Goal: Transaction & Acquisition: Purchase product/service

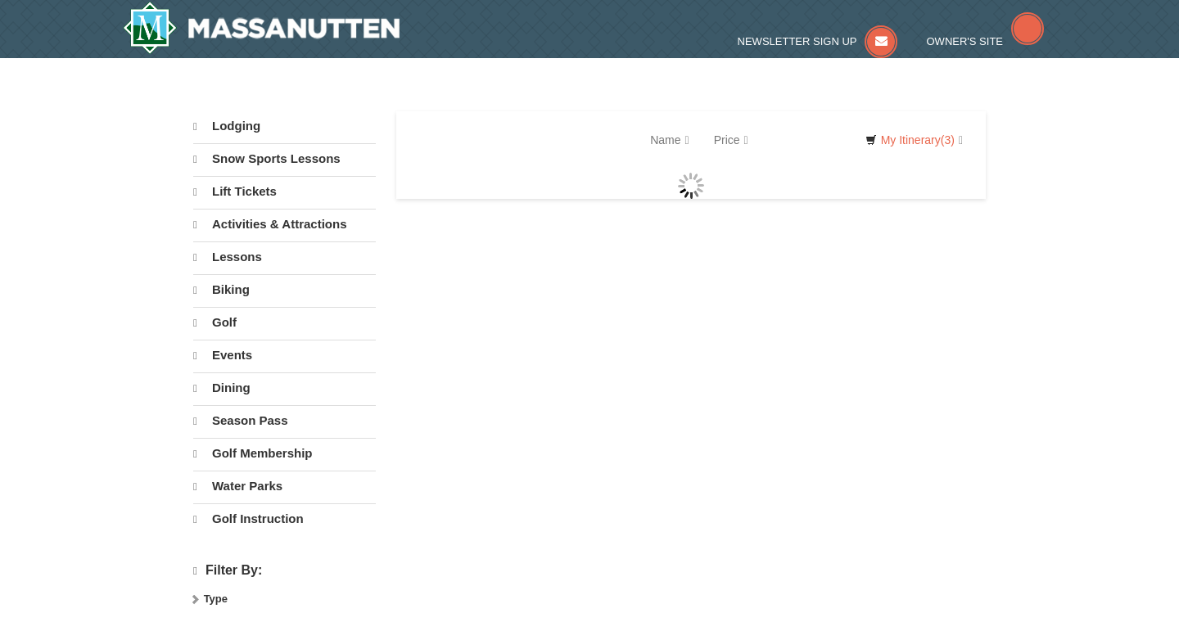
select select "9"
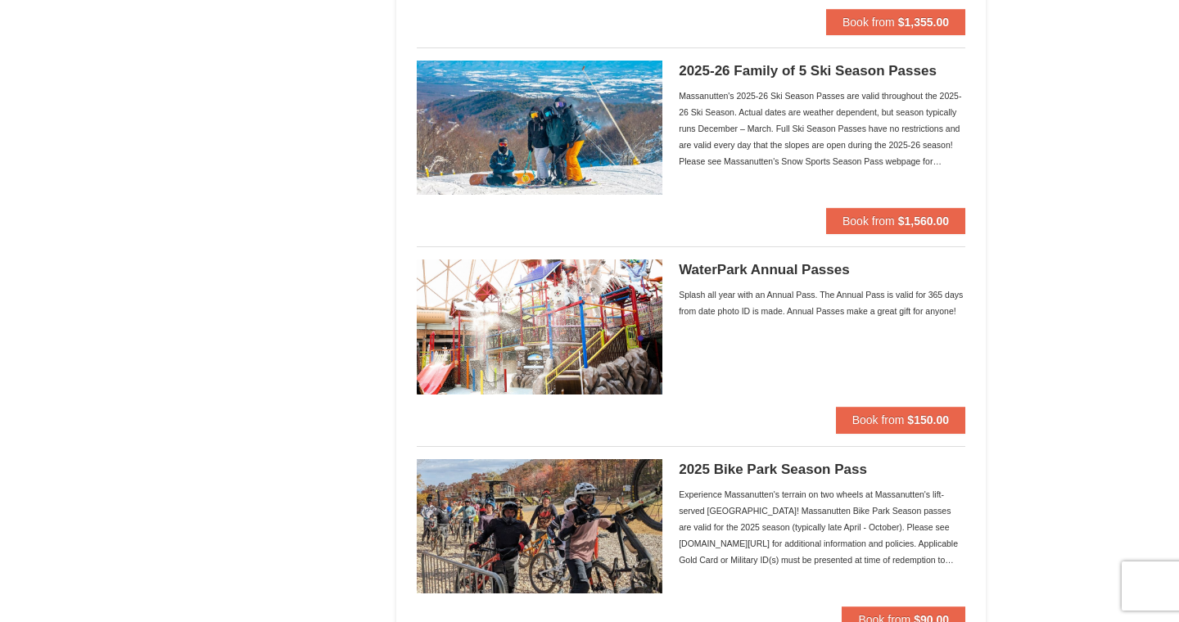
scroll to position [1118, 0]
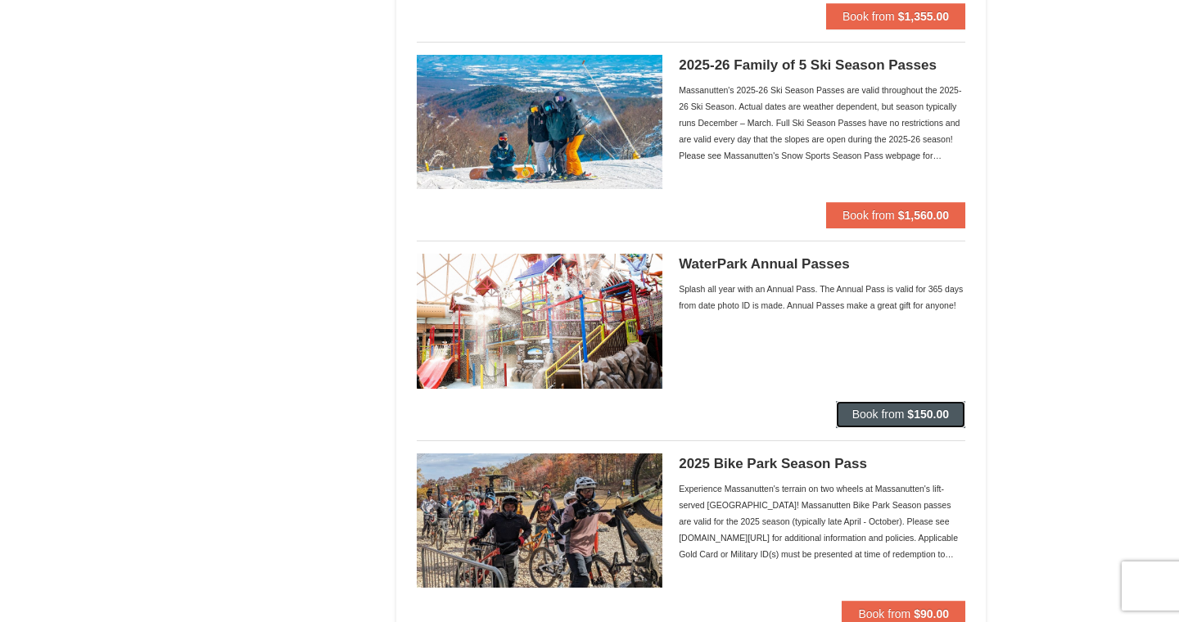
click at [921, 413] on strong "$150.00" at bounding box center [928, 414] width 42 height 13
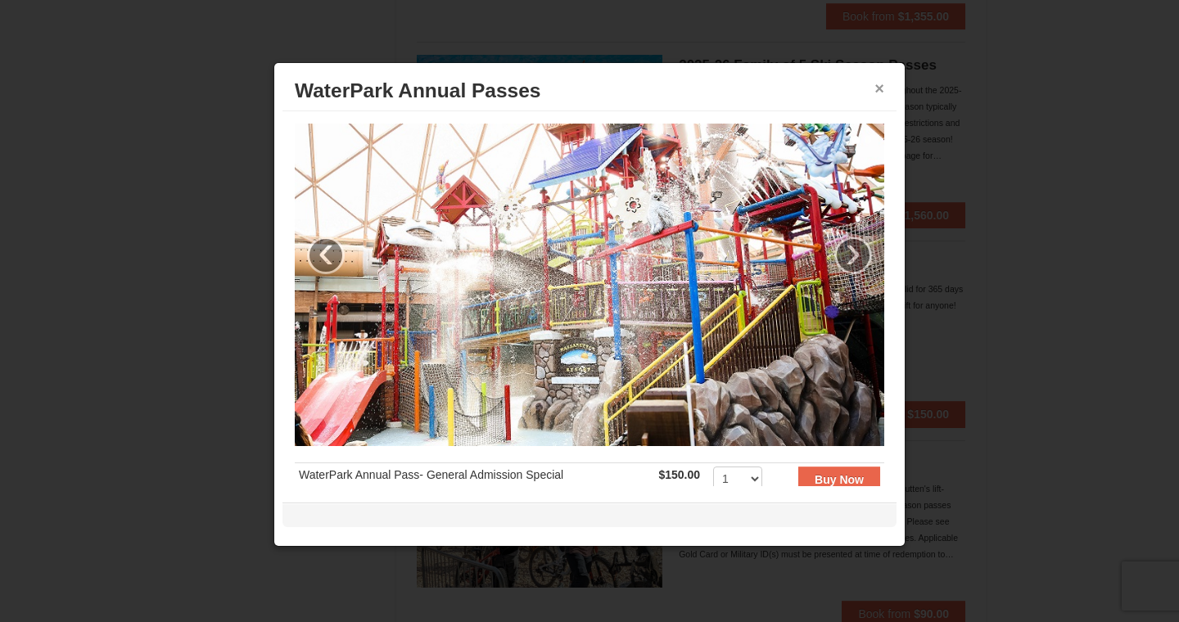
click at [874, 97] on button "×" at bounding box center [879, 88] width 10 height 16
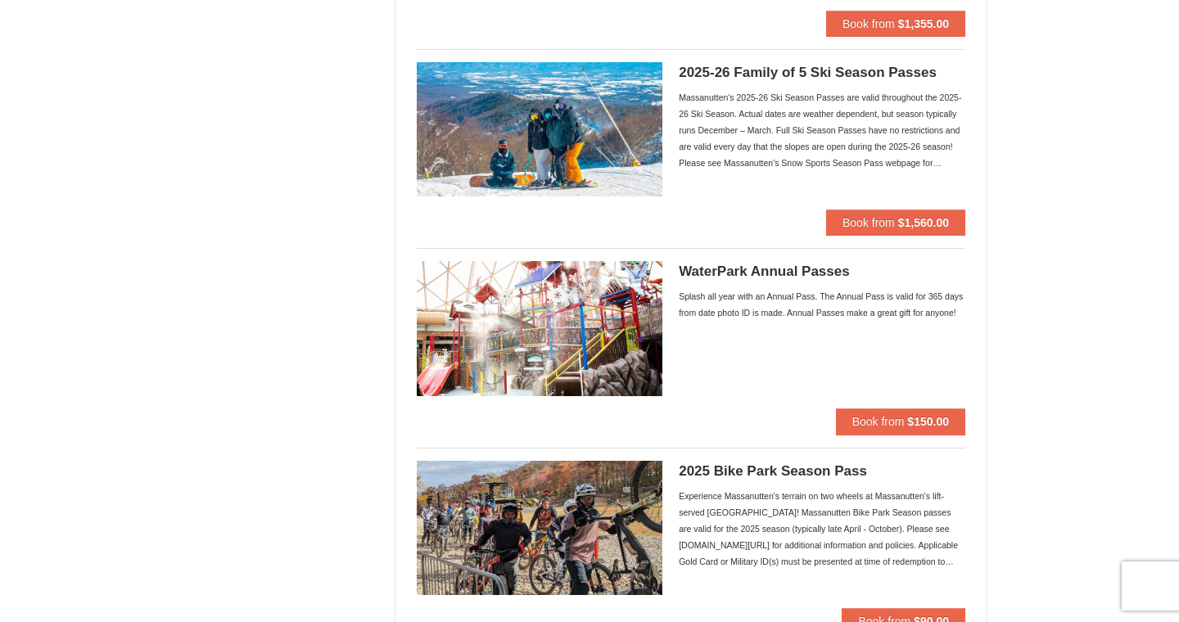
scroll to position [1112, 0]
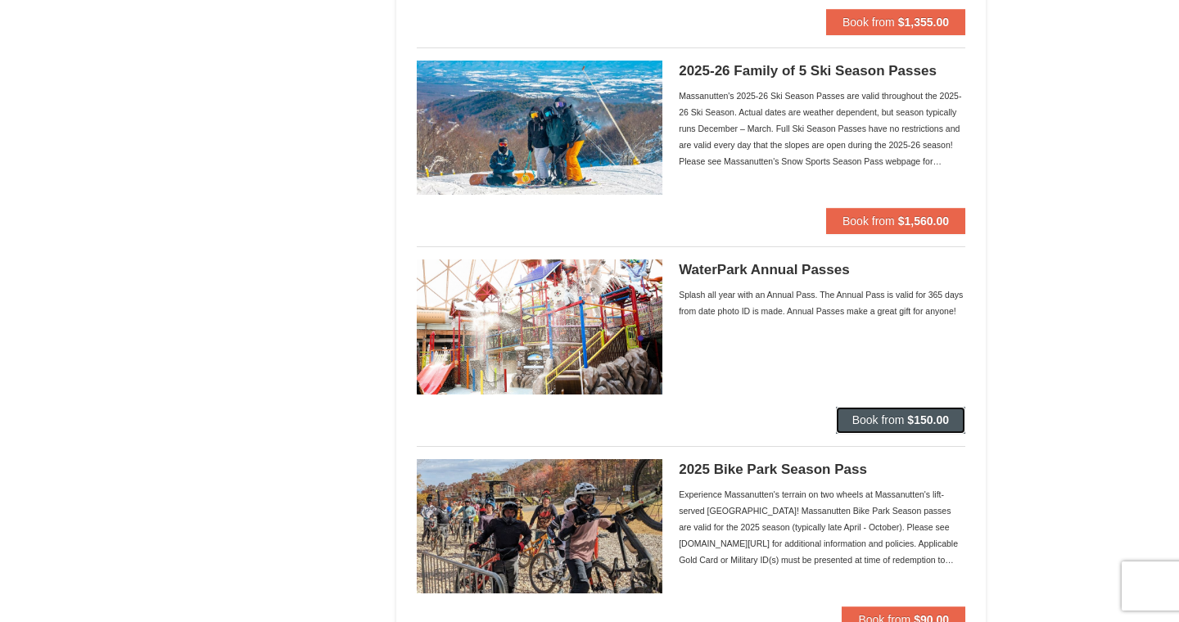
click at [900, 426] on span "Book from" at bounding box center [878, 419] width 52 height 13
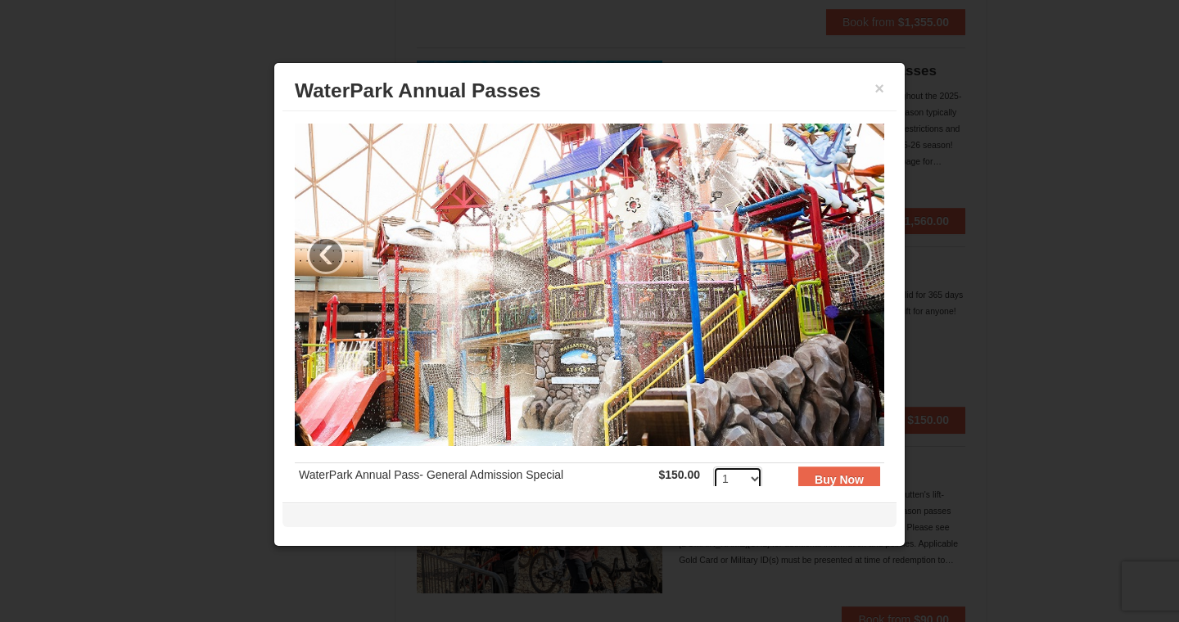
click at [750, 469] on select "1 2 3 4 5 6 7 8 9 10 11 12 13 14 15 16 17 18 19 20 21 22 23 24 25 26 27 28 29 3…" at bounding box center [737, 479] width 49 height 25
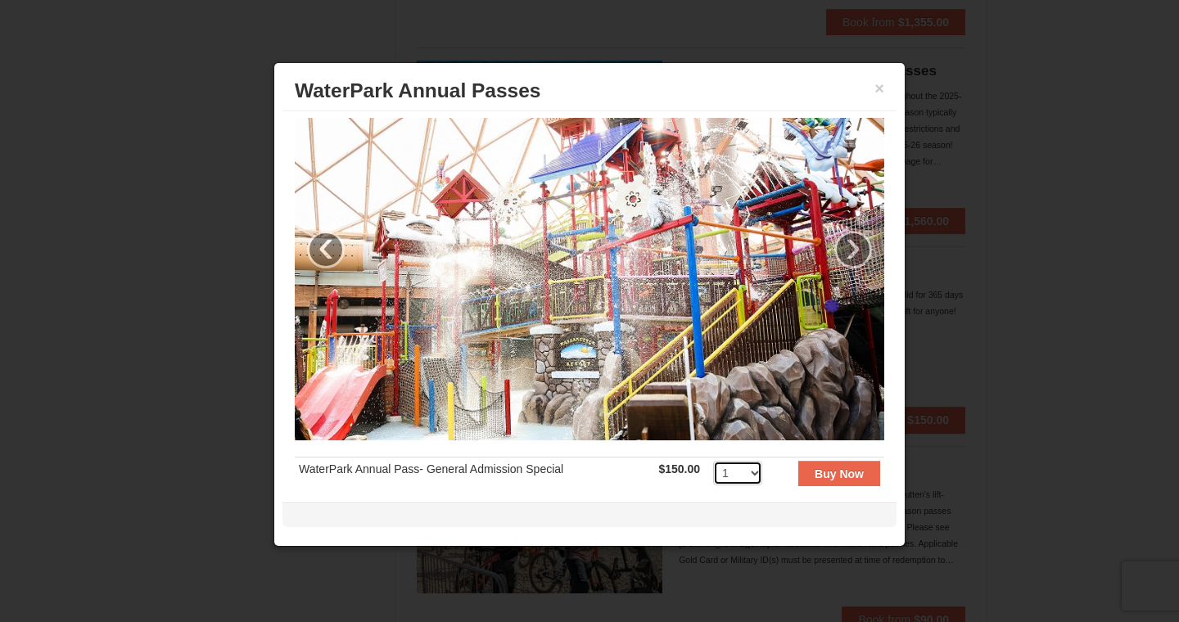
select select "3"
click at [841, 467] on strong "Buy Now" at bounding box center [838, 473] width 49 height 13
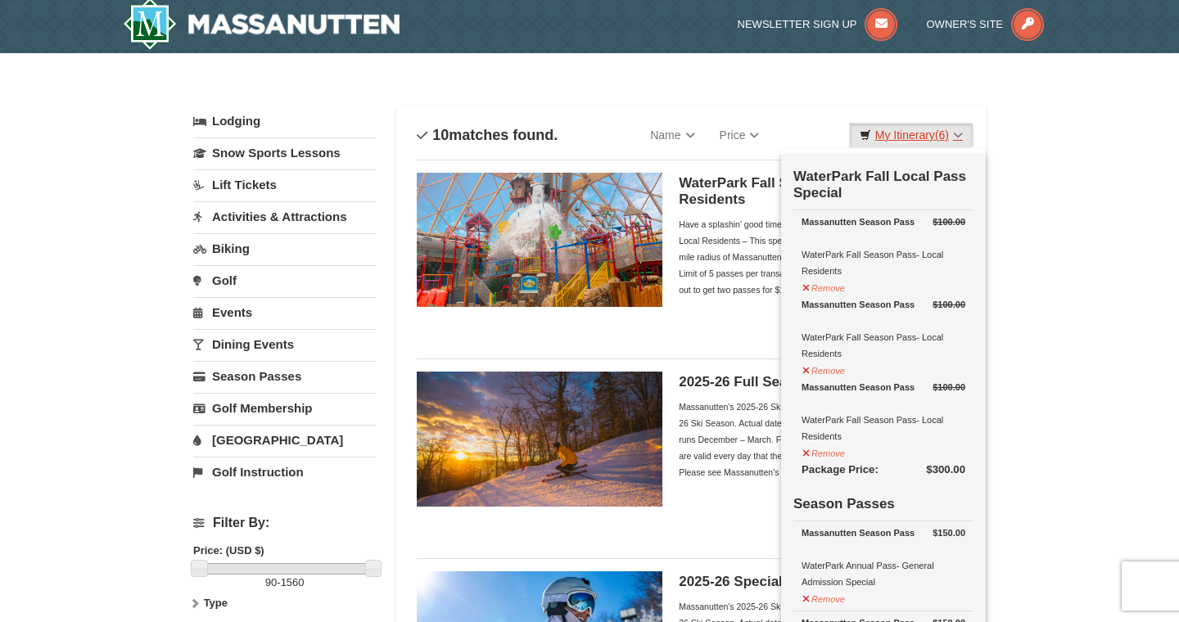
scroll to position [5, 0]
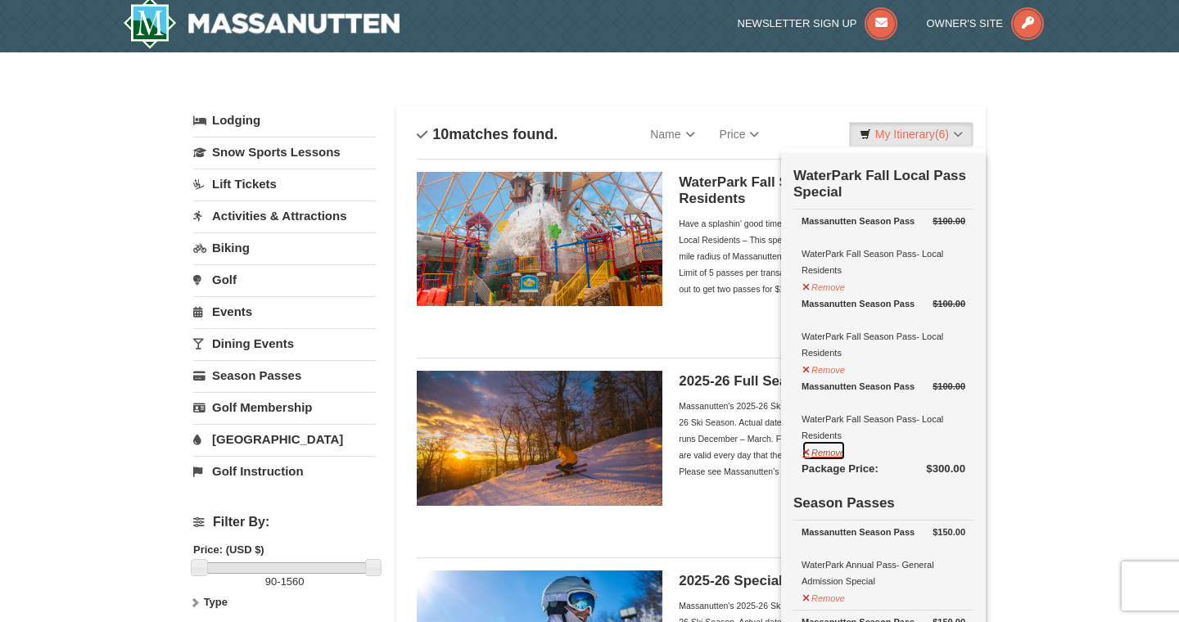
click at [819, 452] on button "Remove" at bounding box center [823, 450] width 44 height 20
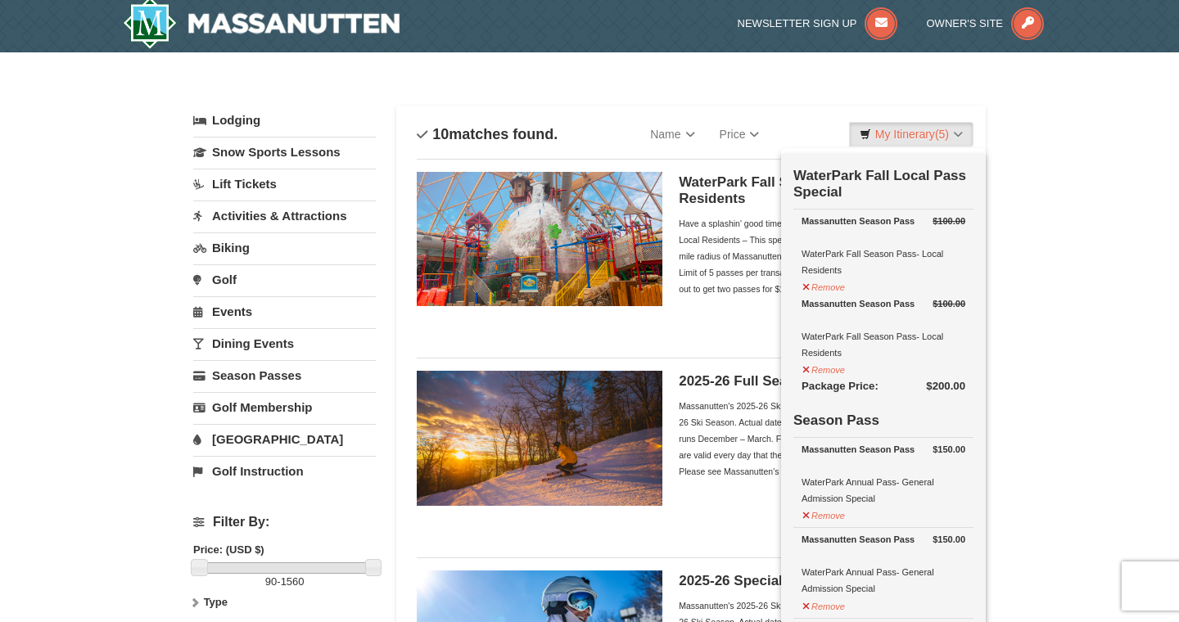
click at [818, 374] on button "Remove" at bounding box center [823, 368] width 44 height 20
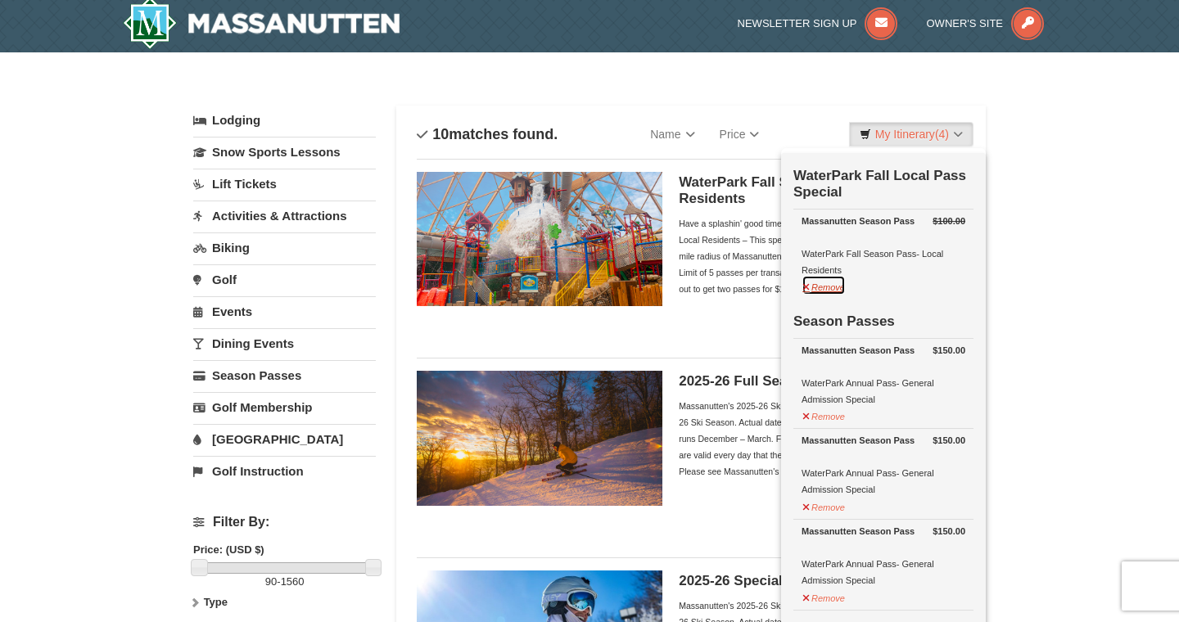
click at [818, 288] on button "Remove" at bounding box center [823, 285] width 44 height 20
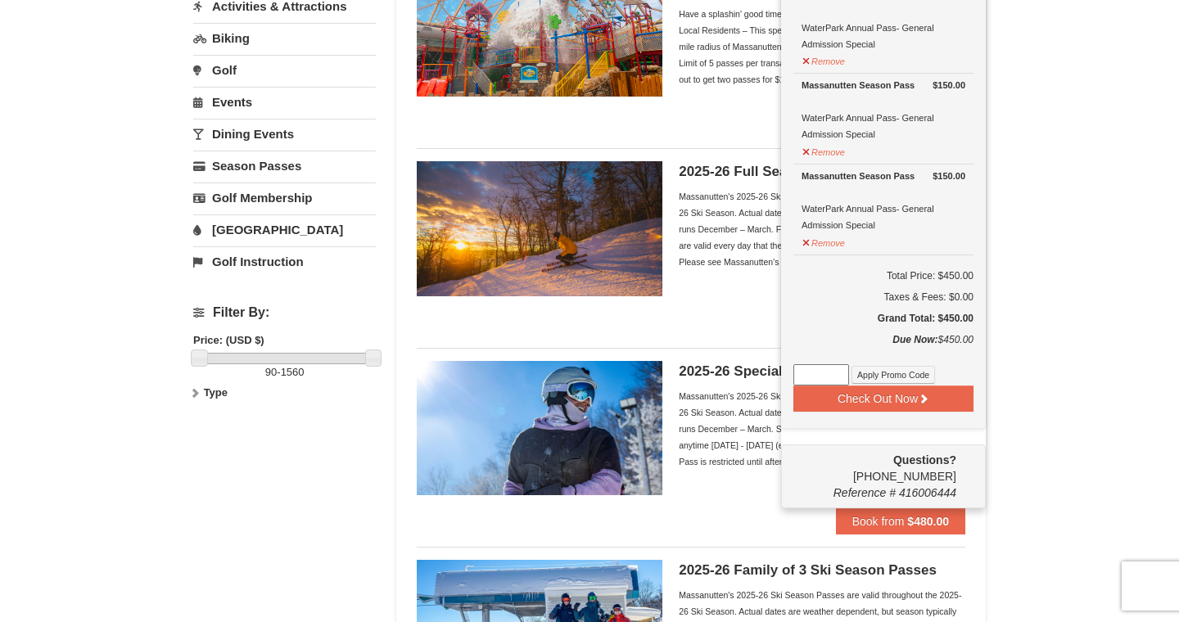
scroll to position [221, 0]
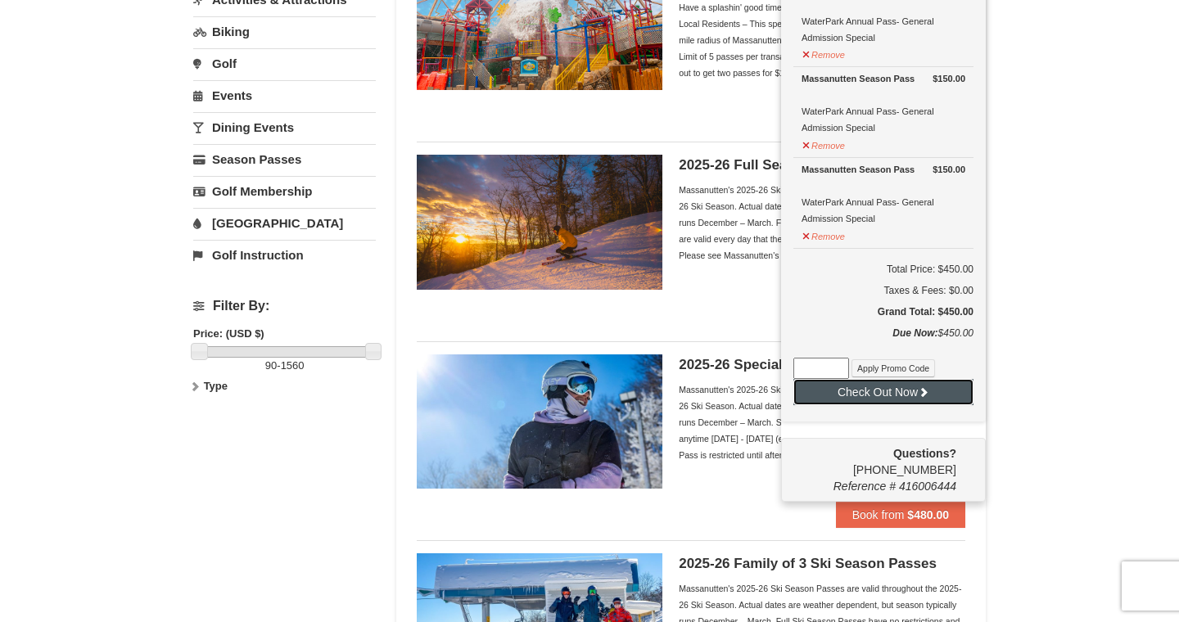
click at [853, 394] on button "Check Out Now" at bounding box center [883, 392] width 180 height 26
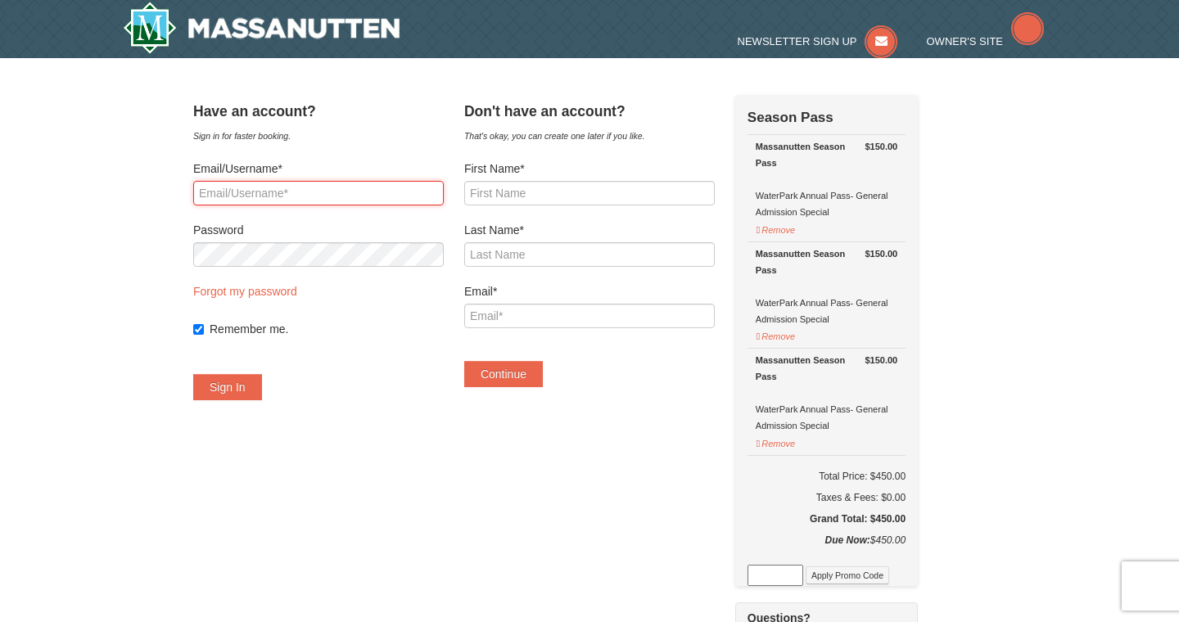
click at [381, 189] on input "Email/Username*" at bounding box center [318, 193] width 250 height 25
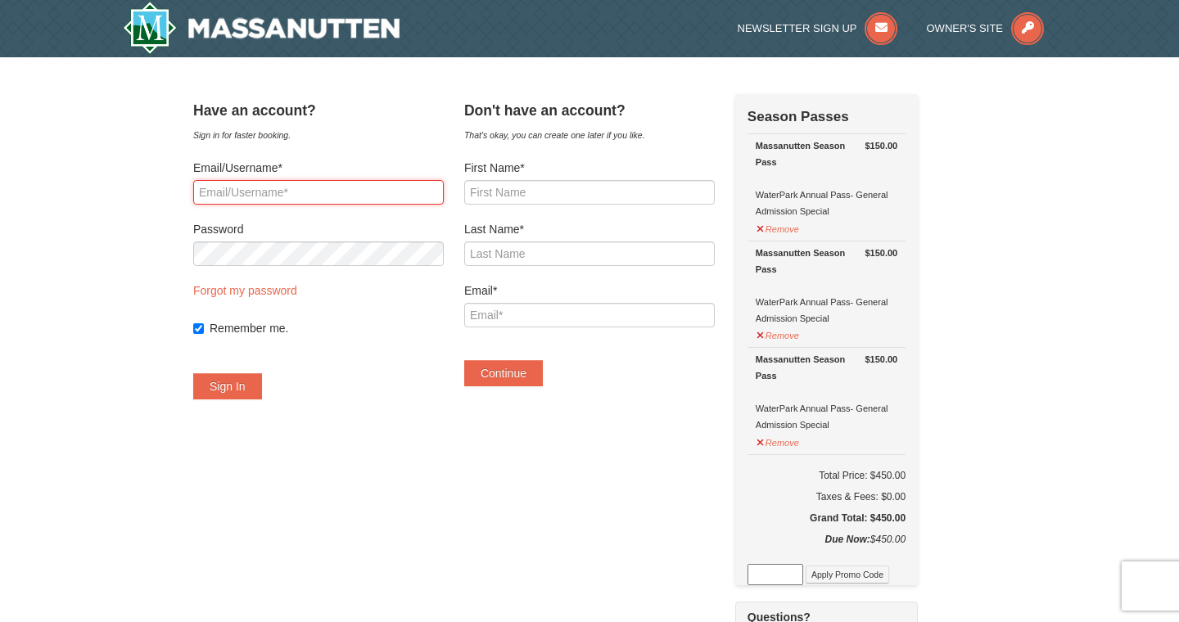
type input "deannamm0531@gmail.com"
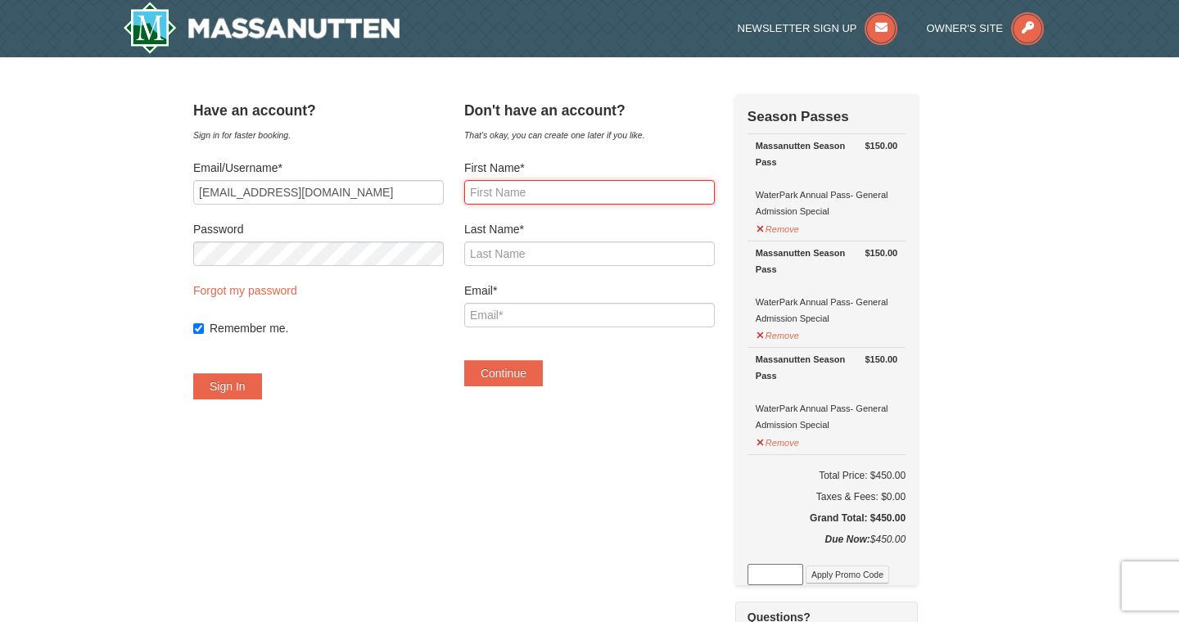
click at [596, 187] on input "First Name*" at bounding box center [589, 192] width 250 height 25
type input "Deanna"
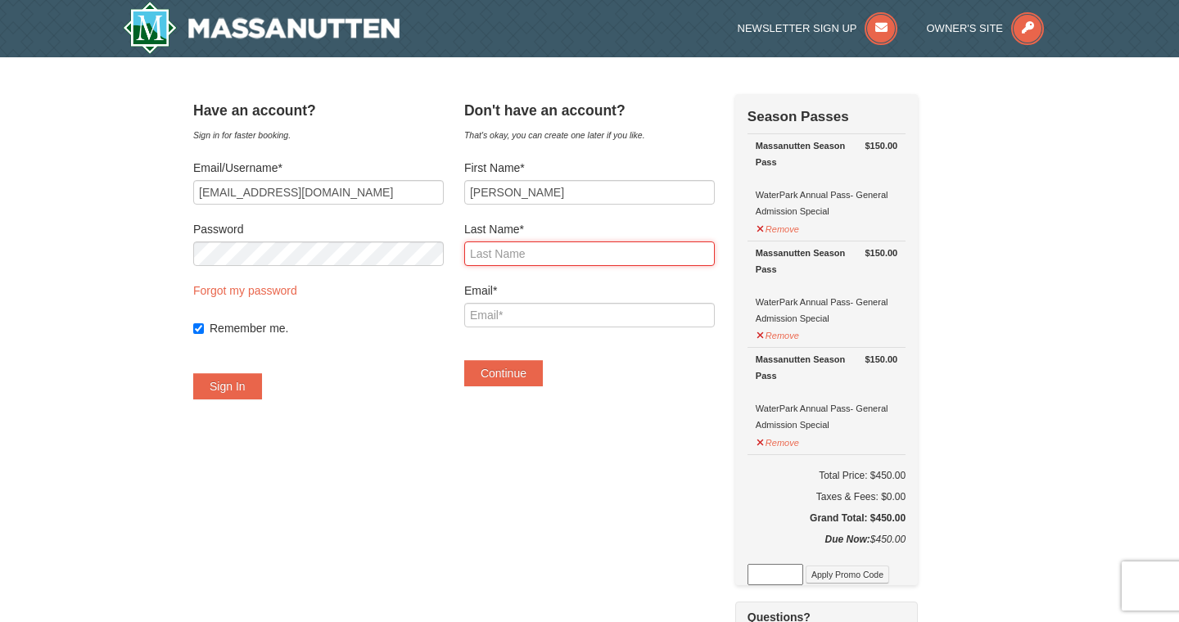
type input "Moore"
type input "deannamm0531@gmail.com"
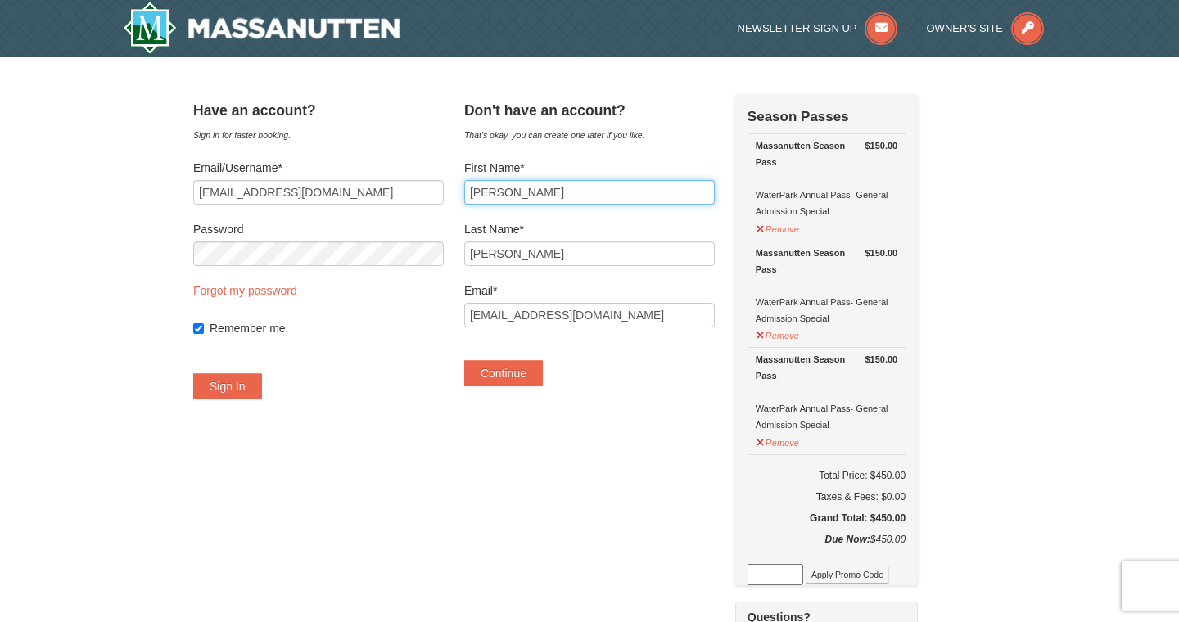
type input "Deanna"
click at [242, 391] on button "Sign In" at bounding box center [227, 386] width 69 height 26
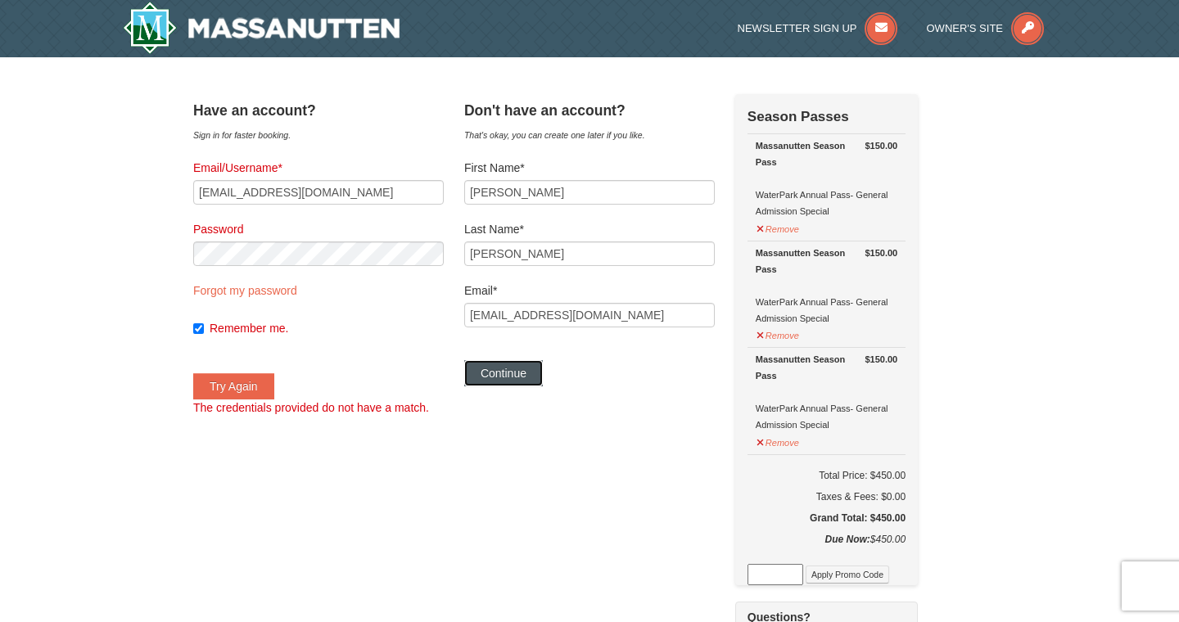
click at [540, 376] on button "Continue" at bounding box center [503, 373] width 79 height 26
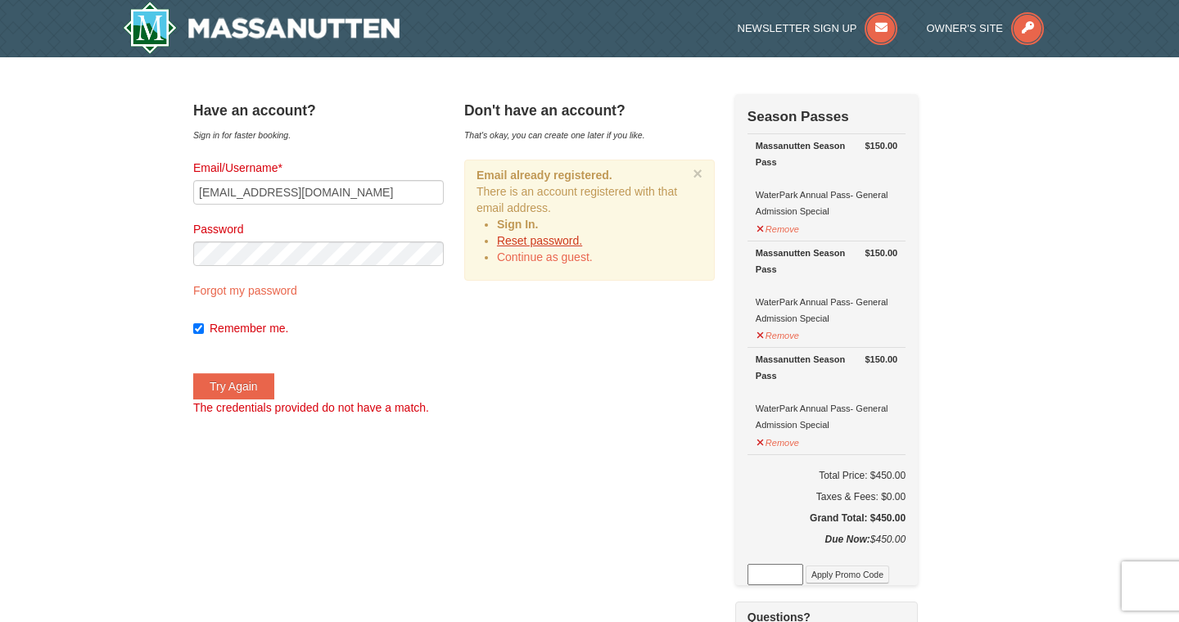
click at [566, 239] on link "Reset password." at bounding box center [539, 240] width 85 height 13
type input "deannamm0531@gmail.com"
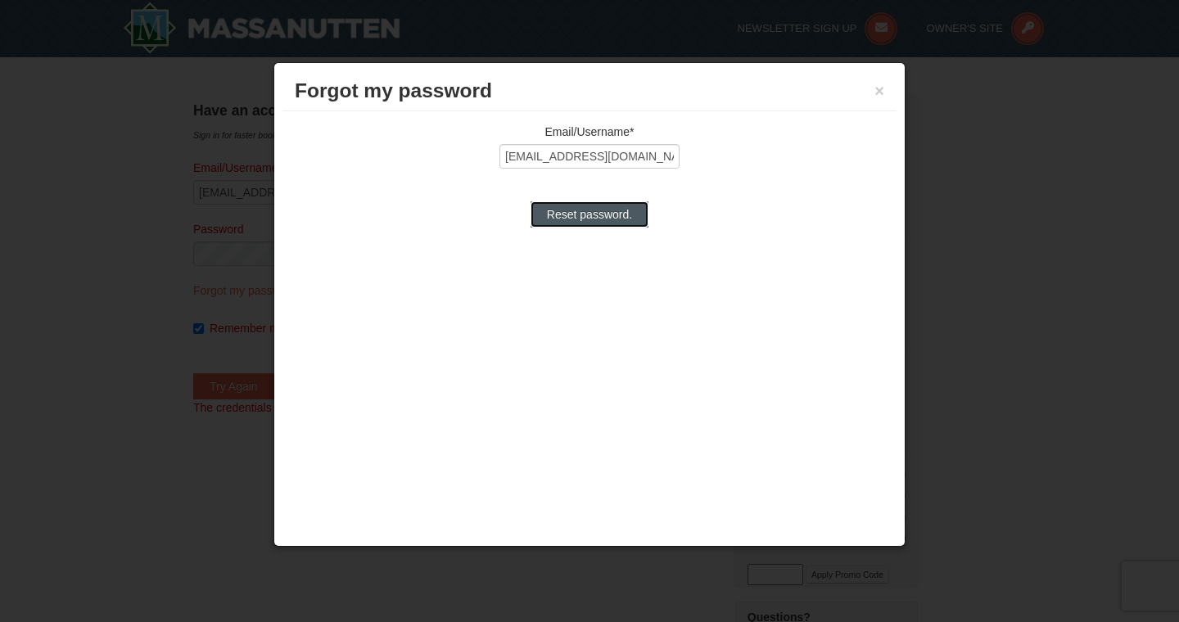
click at [621, 215] on input "Reset password." at bounding box center [589, 214] width 118 height 26
type input "Processing..."
type input "deannamm0531@gmail.com"
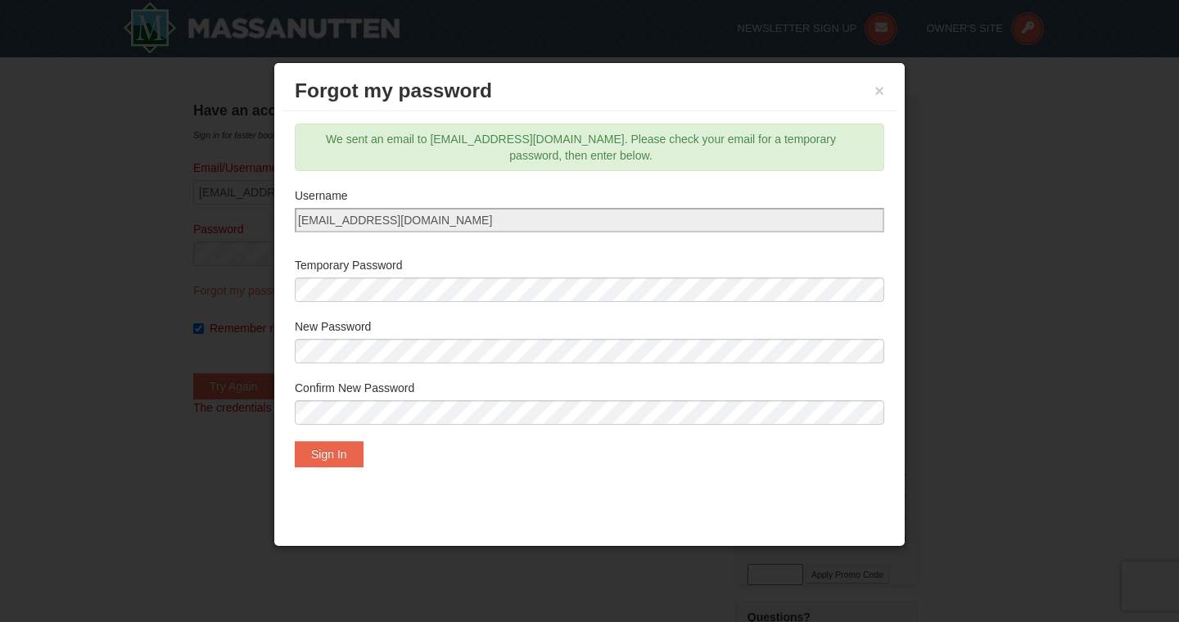
click at [634, 330] on label "New Password" at bounding box center [589, 326] width 589 height 16
click at [320, 458] on button "Sign In" at bounding box center [329, 454] width 69 height 26
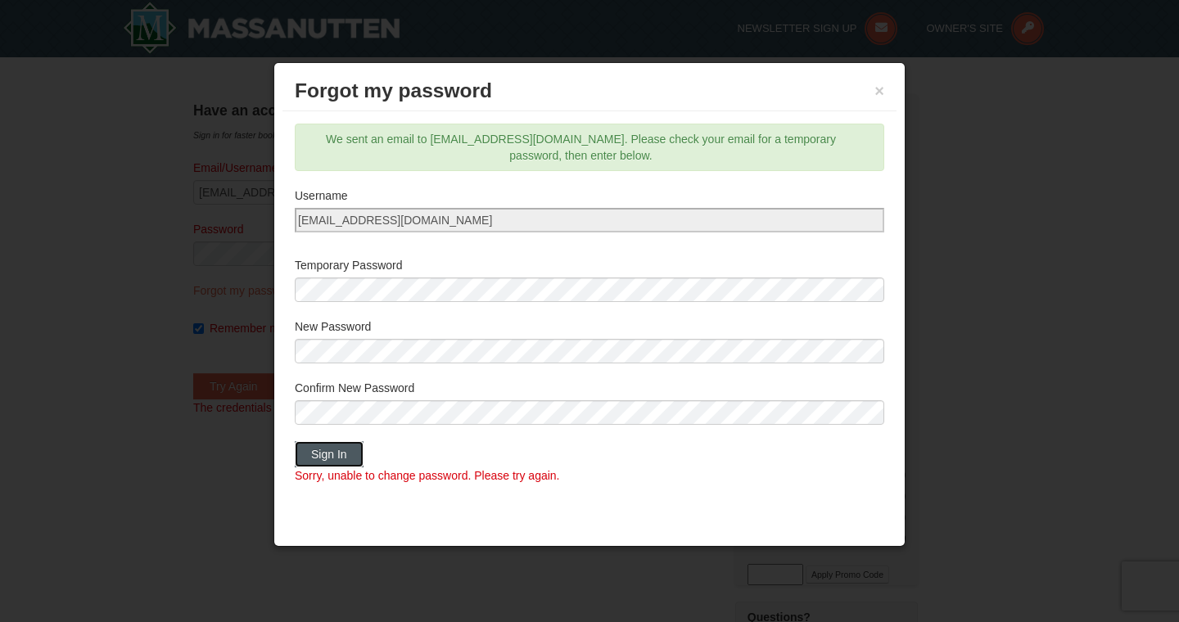
click at [347, 457] on button "Sign In" at bounding box center [329, 454] width 69 height 26
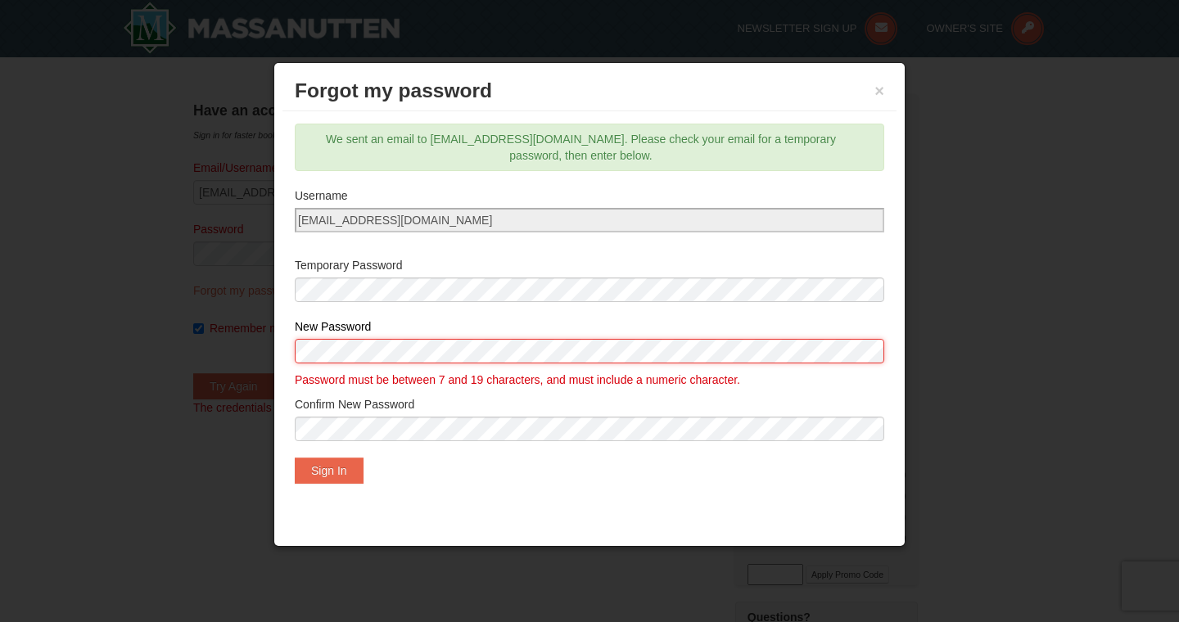
click at [276, 350] on div "Forgot my password × Email/Username* deannamm0531@gmail.com Reset password. We …" at bounding box center [589, 304] width 632 height 485
click at [334, 476] on button "Sign In" at bounding box center [329, 471] width 69 height 26
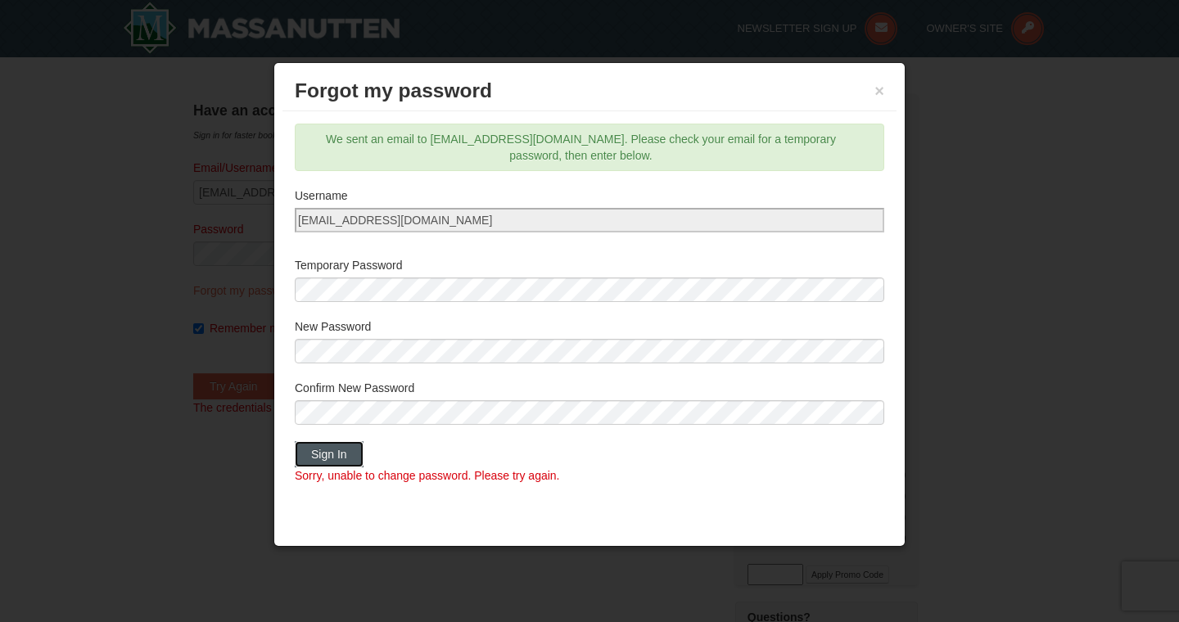
click at [349, 451] on button "Sign In" at bounding box center [329, 454] width 69 height 26
click at [336, 449] on button "Sign In" at bounding box center [329, 454] width 69 height 26
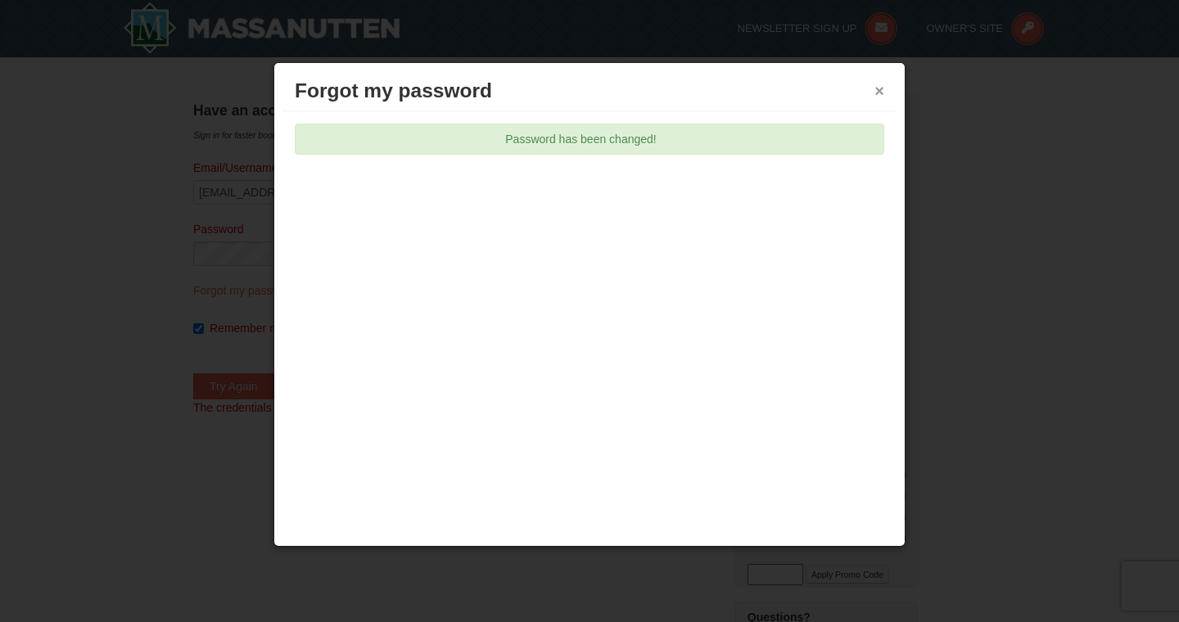
click at [879, 92] on button "×" at bounding box center [879, 91] width 10 height 16
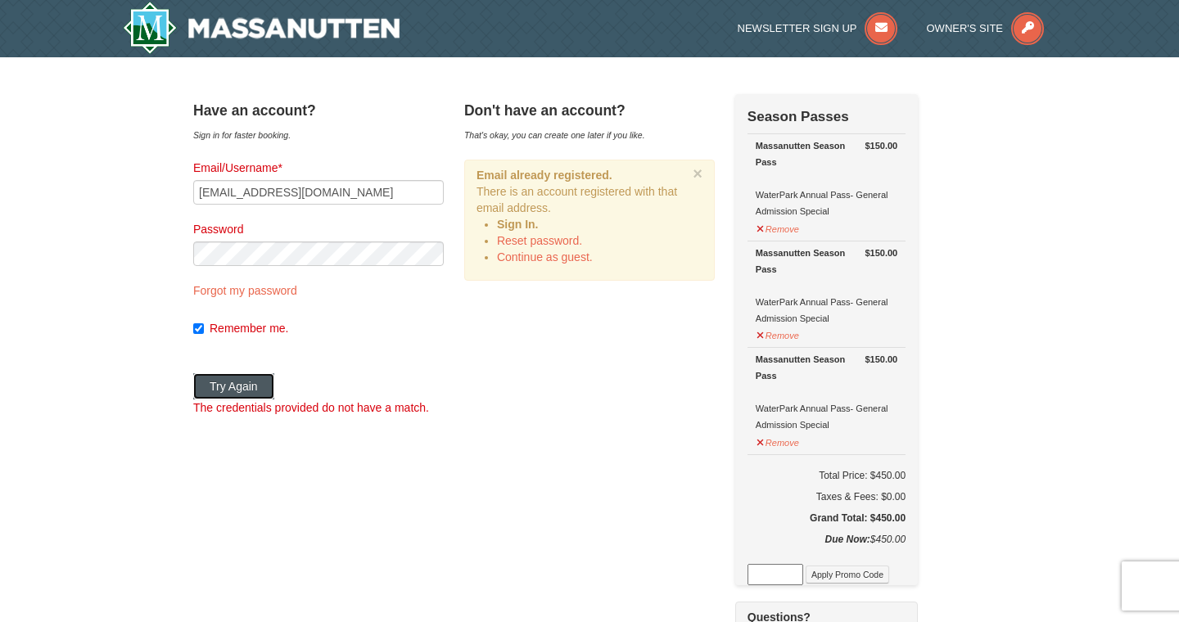
click at [247, 384] on button "Try Again" at bounding box center [233, 386] width 81 height 26
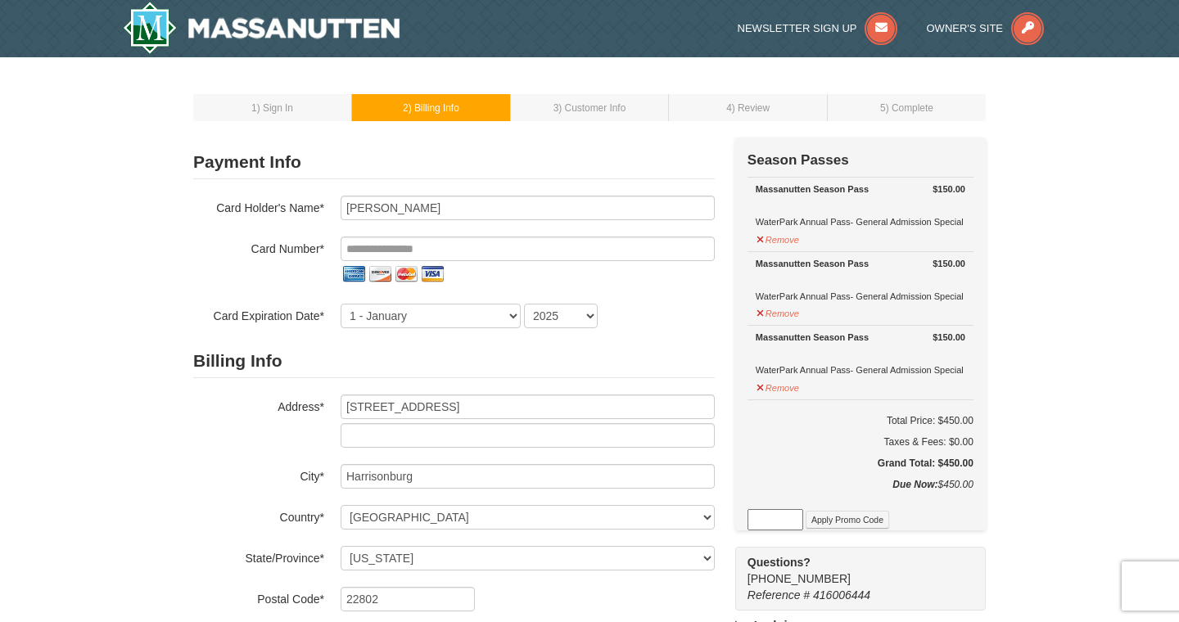
select select "VA"
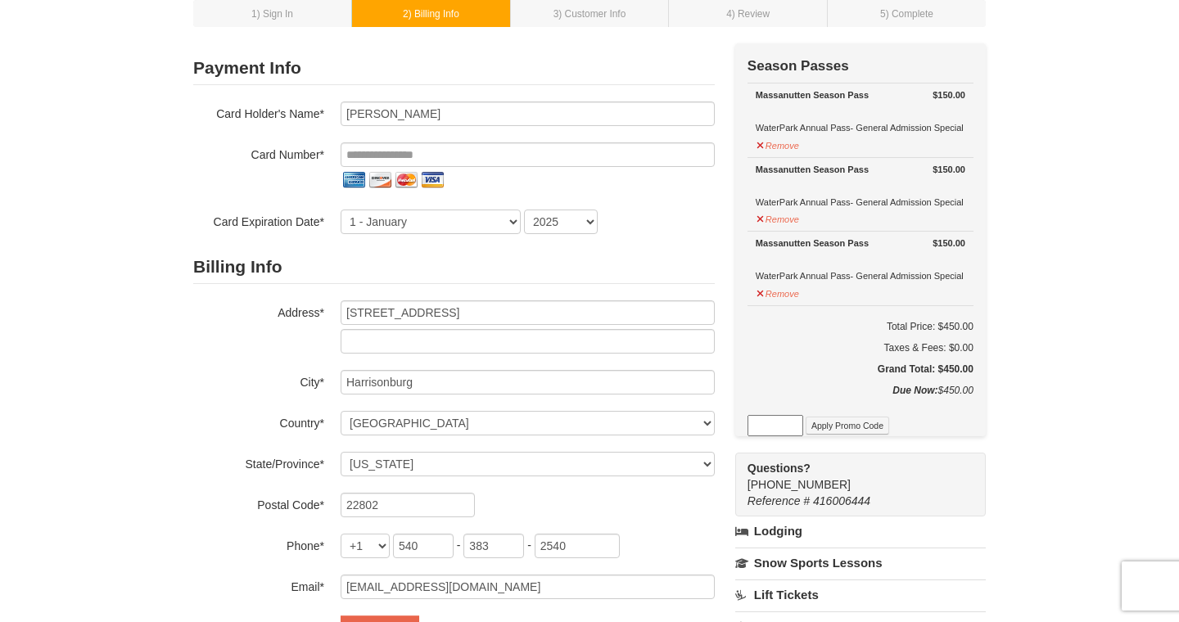
scroll to position [76, 0]
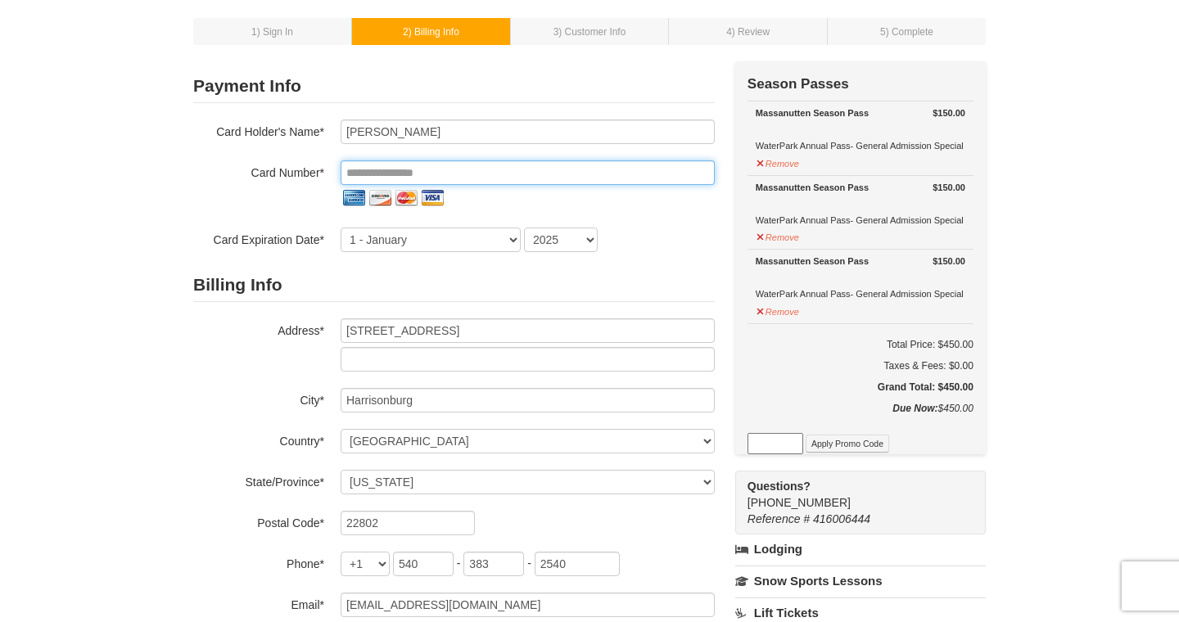
click at [555, 167] on input "tel" at bounding box center [527, 172] width 374 height 25
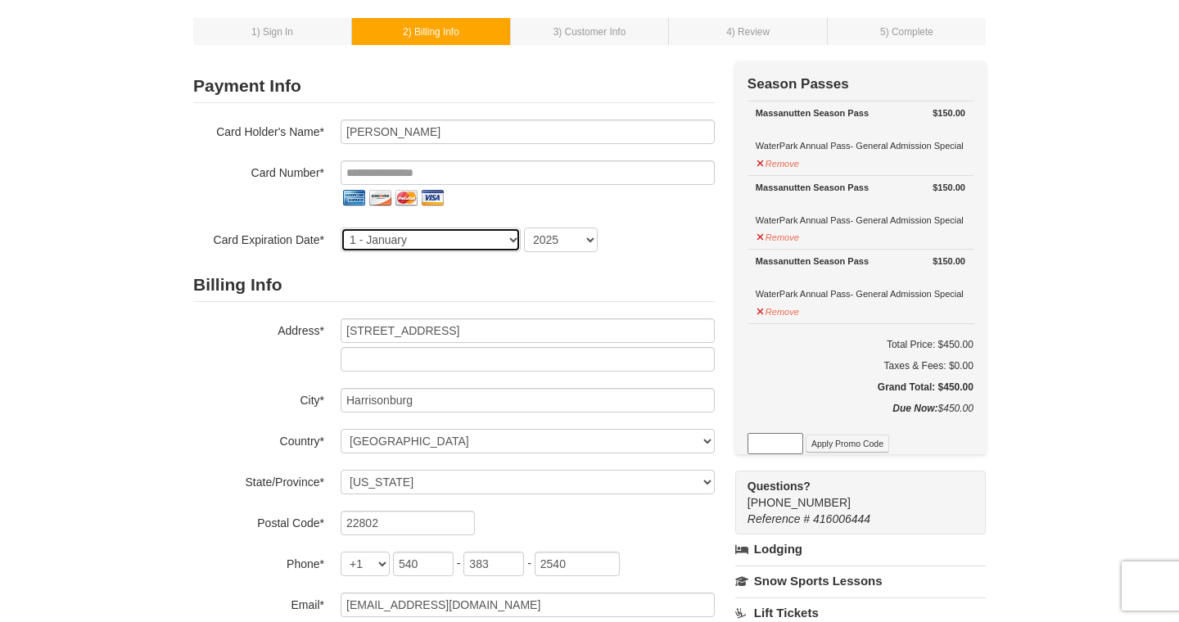
click at [386, 239] on select "1 - [DATE] - [DATE] - [DATE] - [DATE] - [DATE] - [DATE] - [DATE] - [DATE] - [DA…" at bounding box center [430, 240] width 180 height 25
select select "8"
click at [554, 246] on select "2025 2026 2027 2028 2029 2030 2031 2032 2033 2034" at bounding box center [561, 240] width 74 height 25
select select "2030"
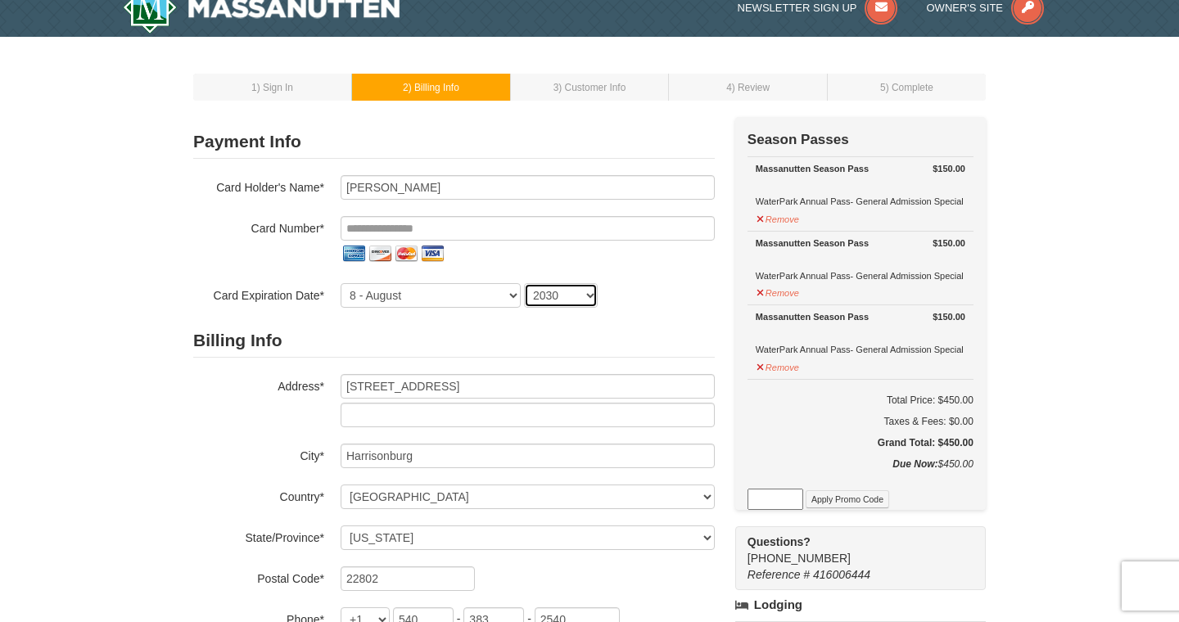
scroll to position [0, 0]
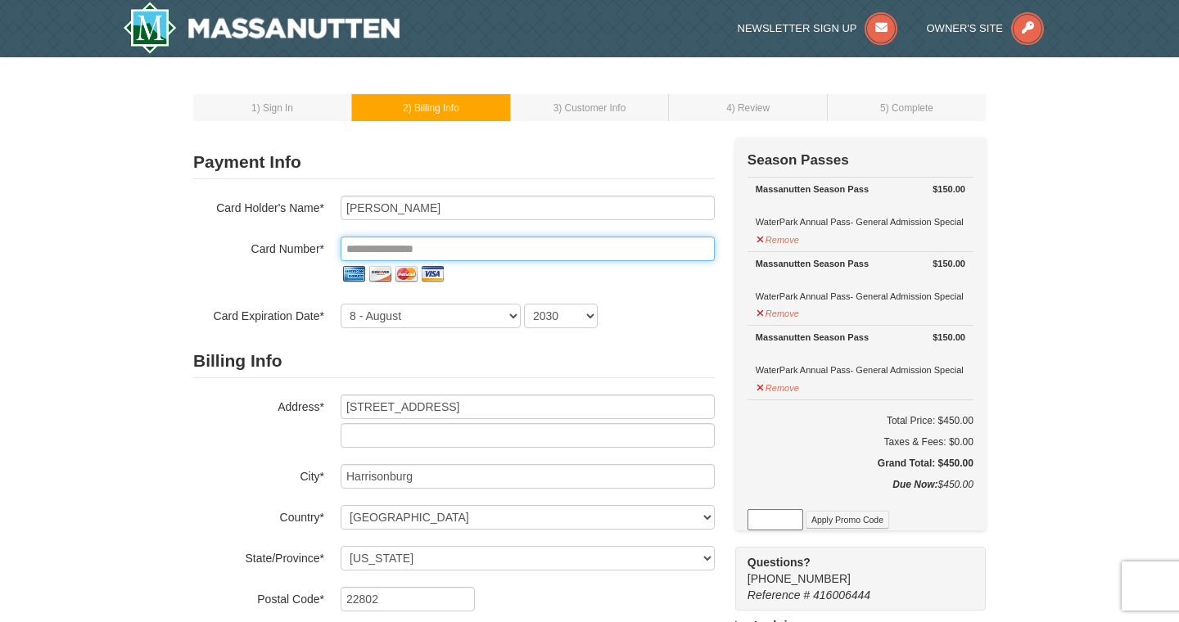
click at [488, 252] on input "tel" at bounding box center [527, 249] width 374 height 25
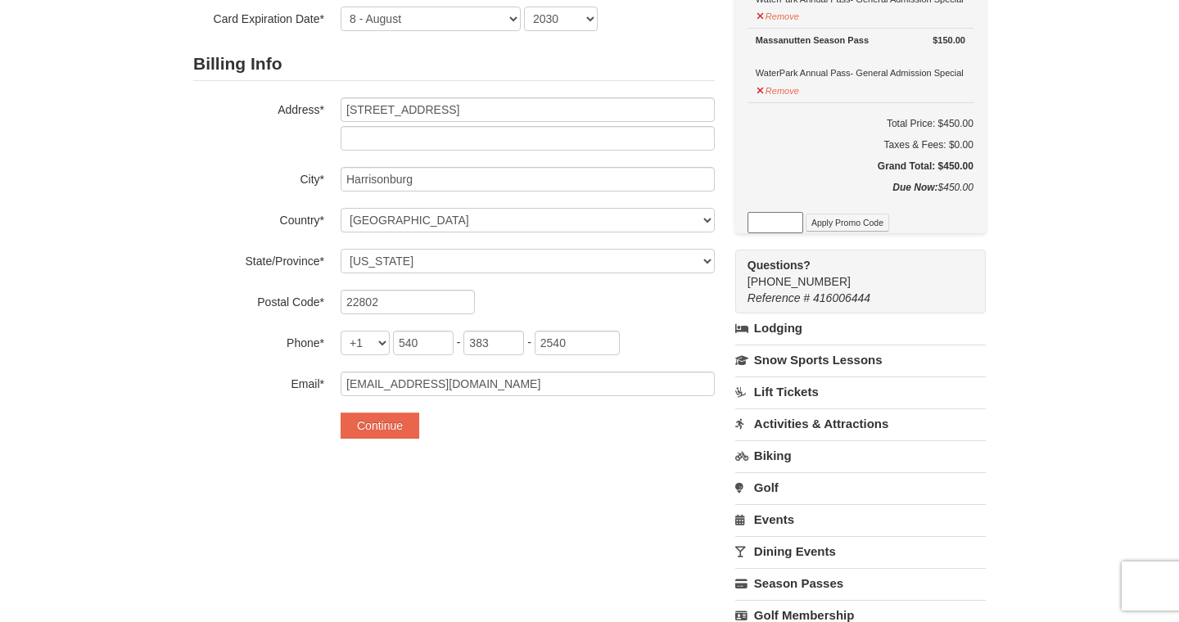
scroll to position [298, 0]
type input "**********"
click at [370, 424] on button "Continue" at bounding box center [379, 425] width 79 height 26
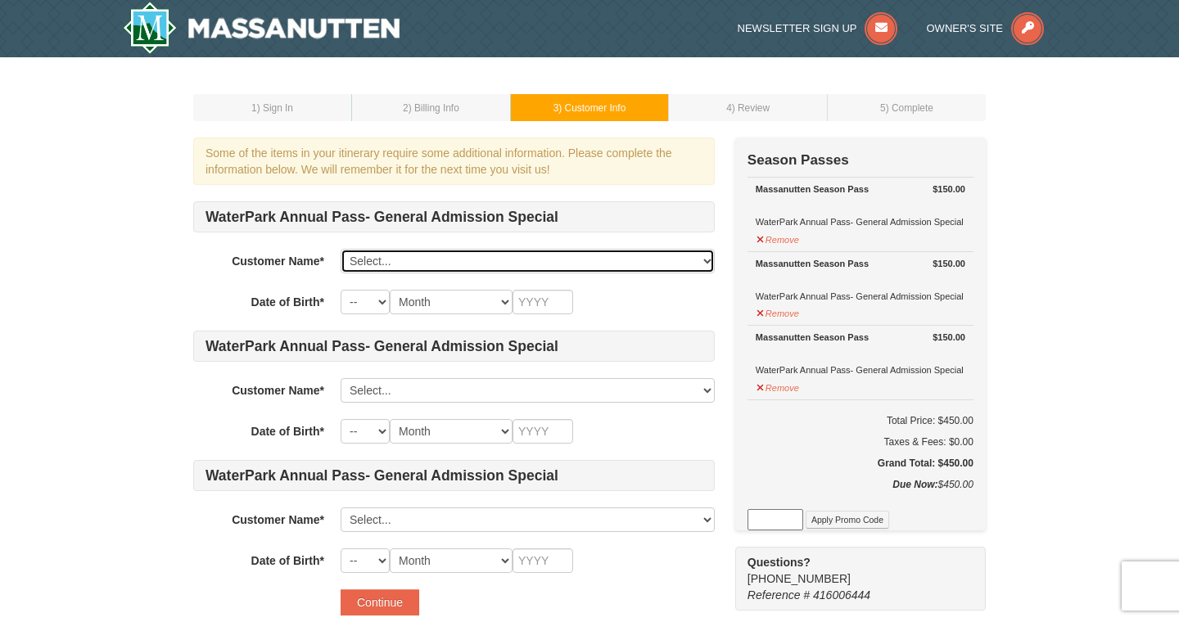
click at [581, 266] on select "Select... Deanna Moore Add New..." at bounding box center [527, 261] width 374 height 25
select select "26570342"
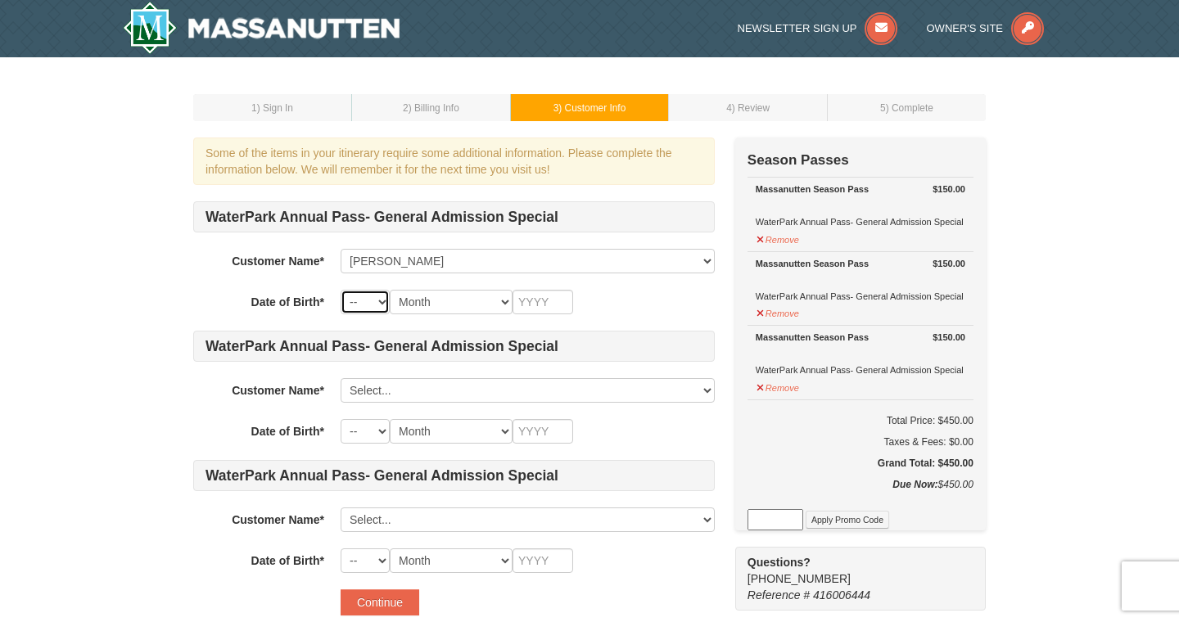
click at [358, 297] on select "-- 01 02 03 04 05 06 07 08 09 10 11 12 13 14 15 16 17 18 19 20 21 22 23 24 25 2…" at bounding box center [364, 302] width 49 height 25
select select "05"
click at [460, 305] on select "Month January February March April May June July August September October Novem…" at bounding box center [451, 302] width 123 height 25
select select "05"
click at [549, 299] on input "text" at bounding box center [542, 302] width 61 height 25
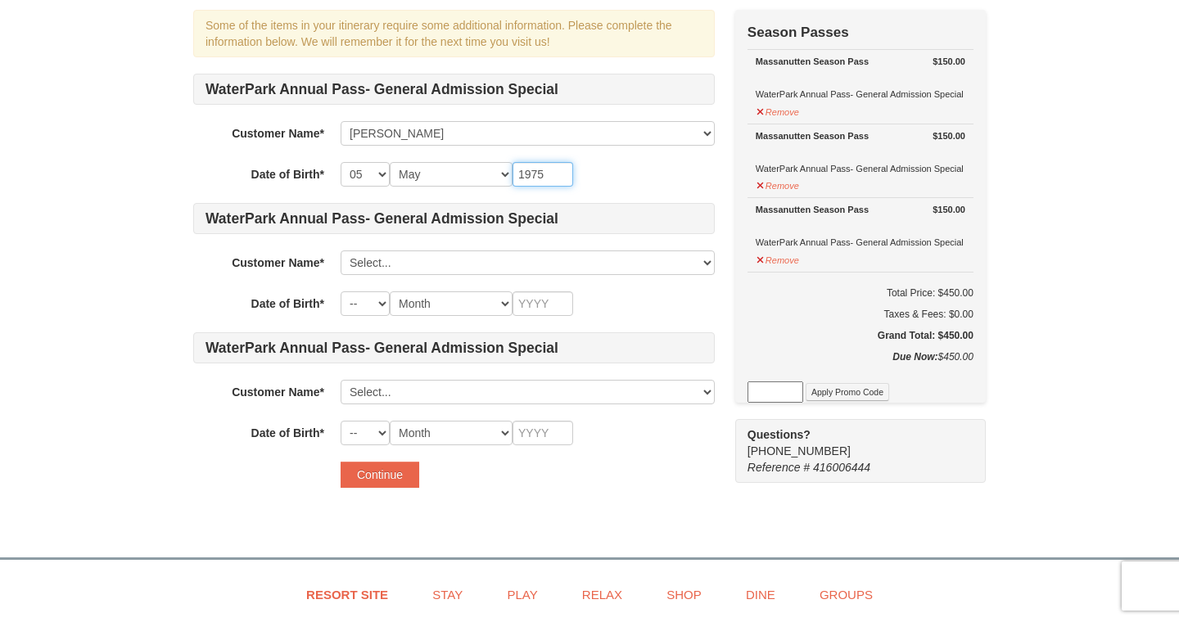
scroll to position [120, 0]
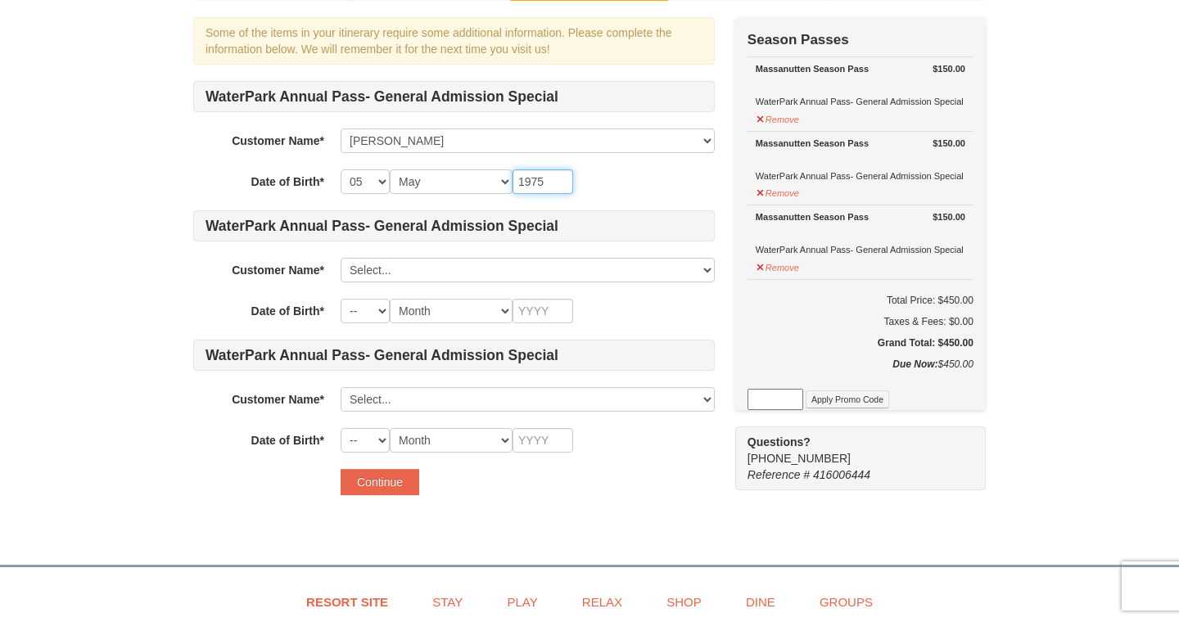
type input "1975"
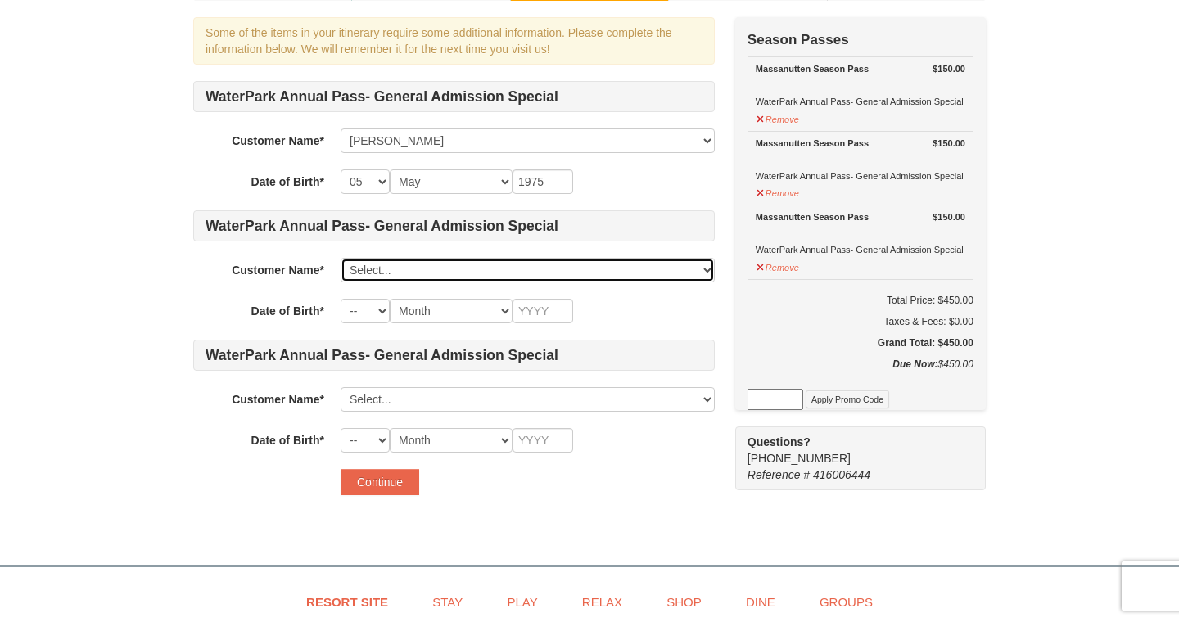
click at [442, 273] on select "Select... Deanna Moore Add New..." at bounding box center [527, 270] width 374 height 25
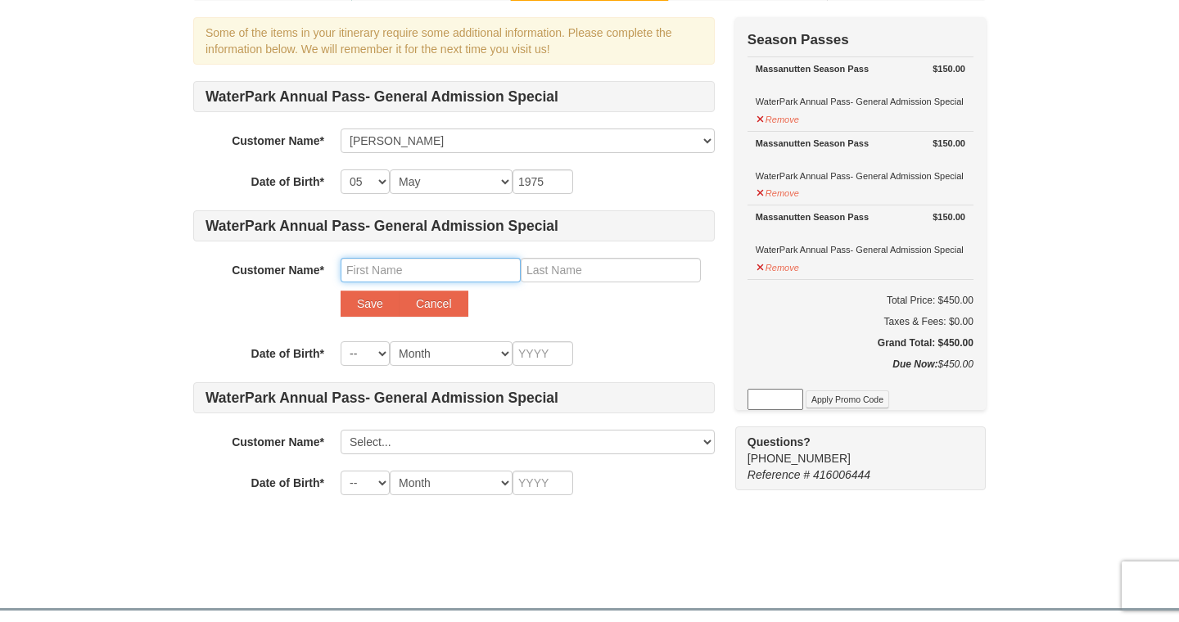
click at [439, 267] on input "text" at bounding box center [430, 270] width 180 height 25
type input "Webster"
click at [643, 264] on input "text" at bounding box center [611, 270] width 180 height 25
type input "Goldy"
click at [378, 349] on select "-- 01 02 03 04 05 06 07 08 09 10 11 12 13 14 15 16 17 18 19 20 21 22 23 24 25 2…" at bounding box center [364, 353] width 49 height 25
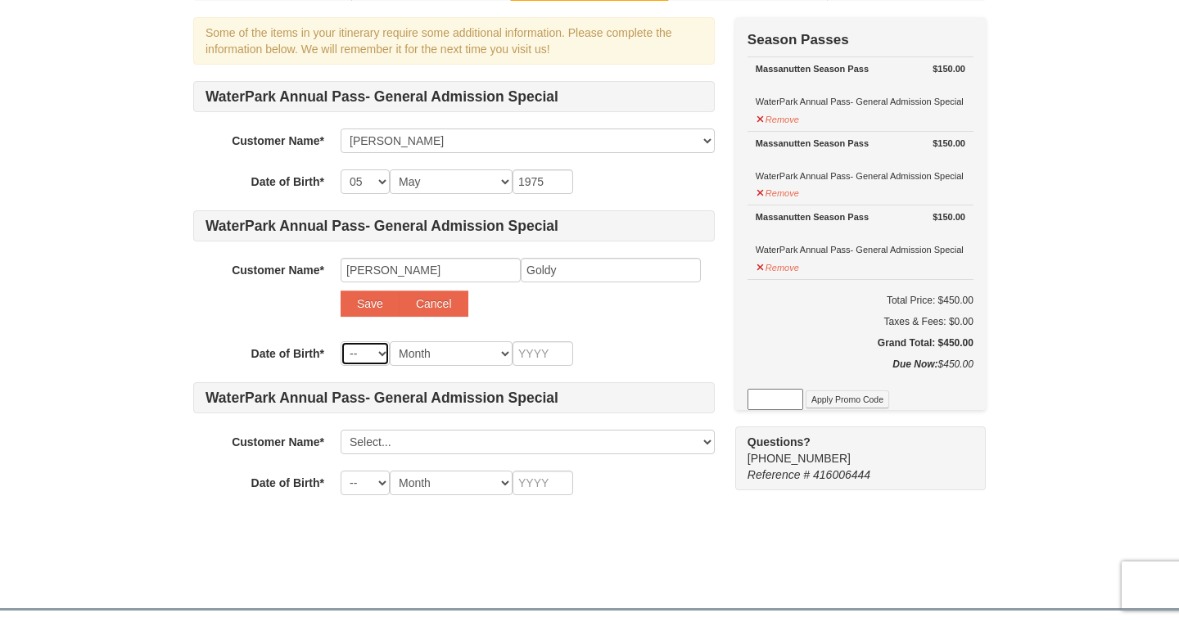
select select "06"
click at [498, 352] on select "Month January February March April May June July August September October Novem…" at bounding box center [451, 353] width 123 height 25
select select "06"
click at [547, 354] on input "text" at bounding box center [542, 353] width 61 height 25
type input "2015"
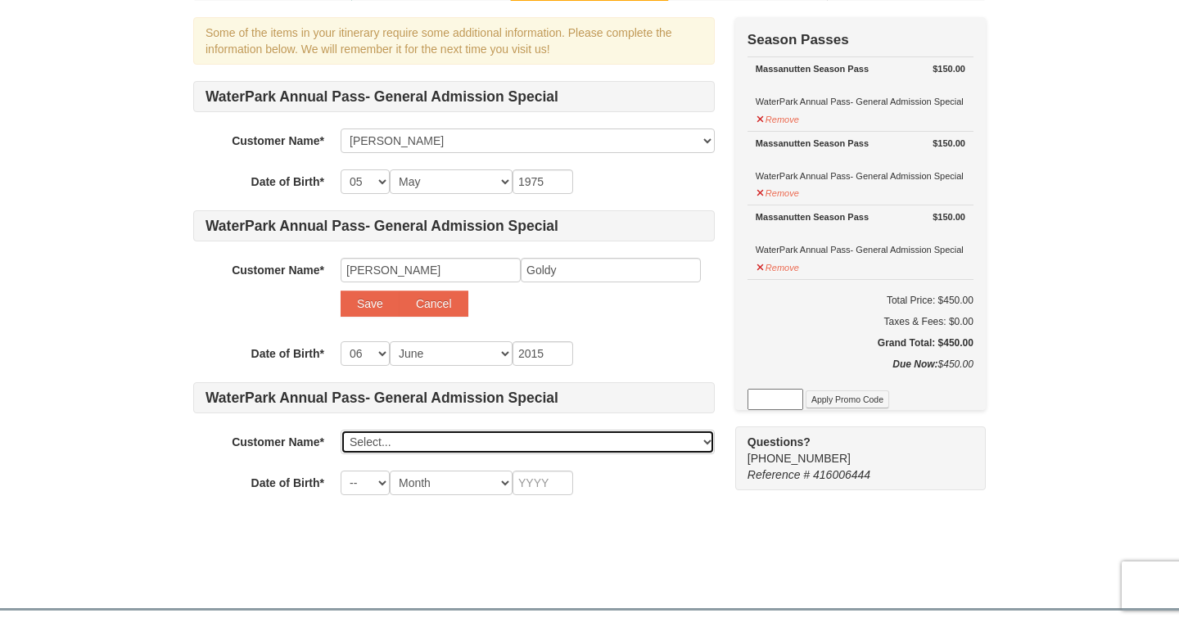
click at [379, 437] on select "Select... Deanna Moore Add New..." at bounding box center [527, 442] width 374 height 25
select select
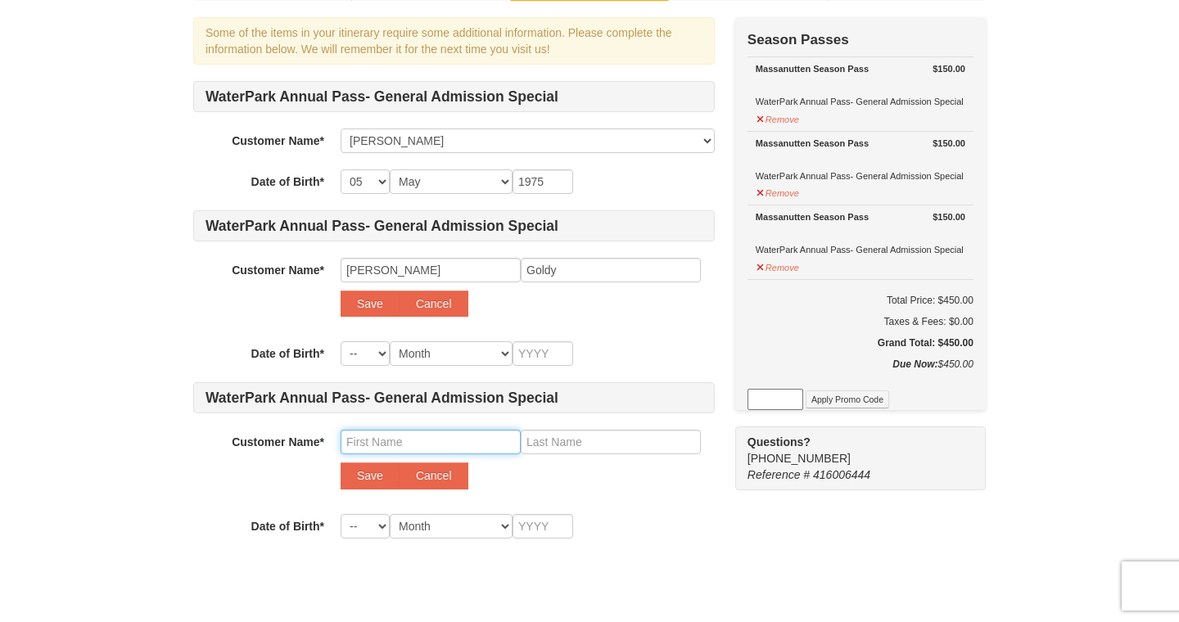
click at [402, 439] on input "text" at bounding box center [430, 442] width 180 height 25
type input "W"
type input "Ember"
type input "Goldy"
click at [366, 524] on select "-- 01 02 03 04 05 06 07 08 09 10 11 12 13 14 15 16 17 18 19 20 21 22 23 24 25 2…" at bounding box center [364, 526] width 49 height 25
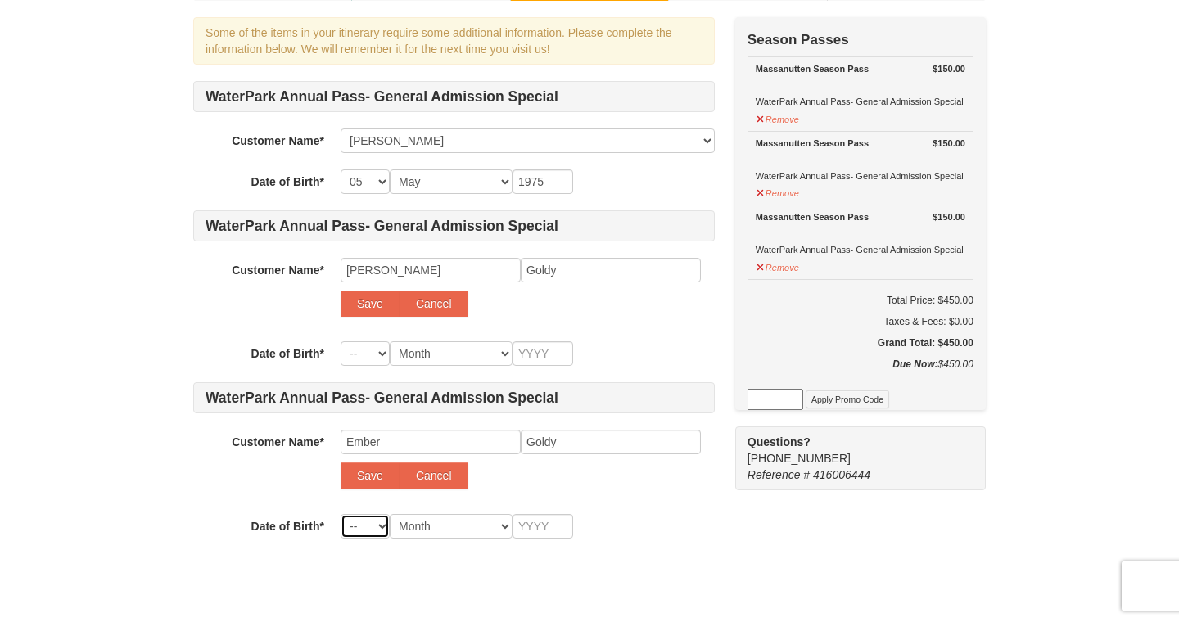
select select "04"
click at [495, 524] on select "Month January February March April May June July August September October Novem…" at bounding box center [451, 526] width 123 height 25
select select "04"
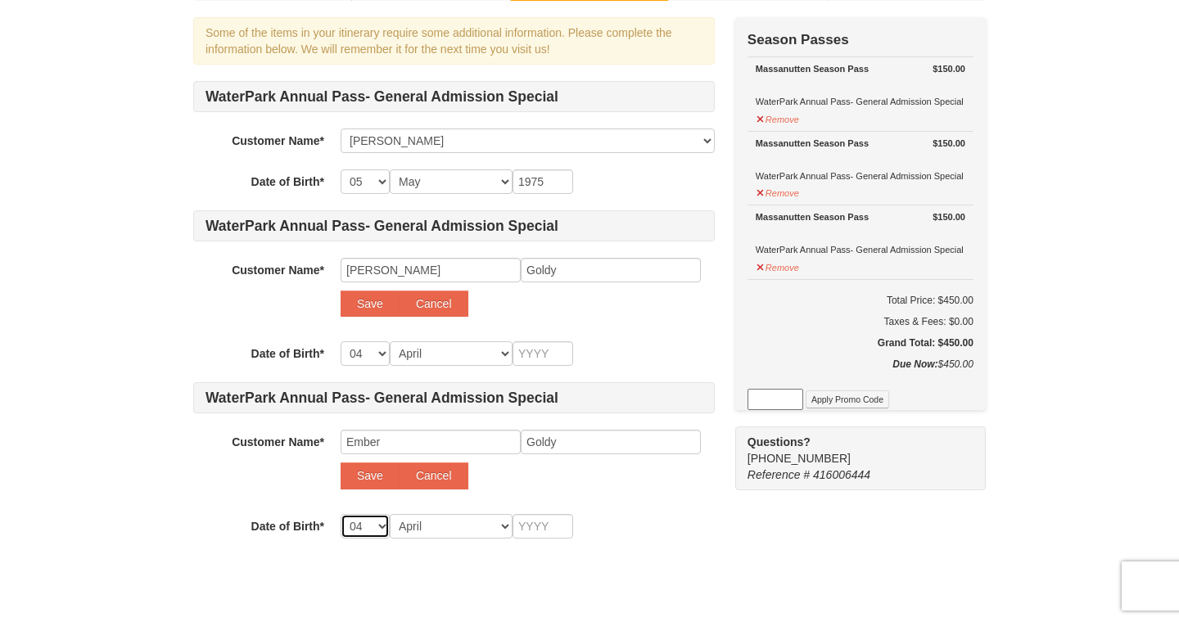
click at [366, 522] on select "-- 01 02 03 04 05 06 07 08 09 10 11 12 13 14 15 16 17 18 19 20 21 22 23 24 25 2…" at bounding box center [364, 526] width 49 height 25
select select "28"
click at [554, 535] on input "text" at bounding box center [542, 526] width 61 height 25
type input "2"
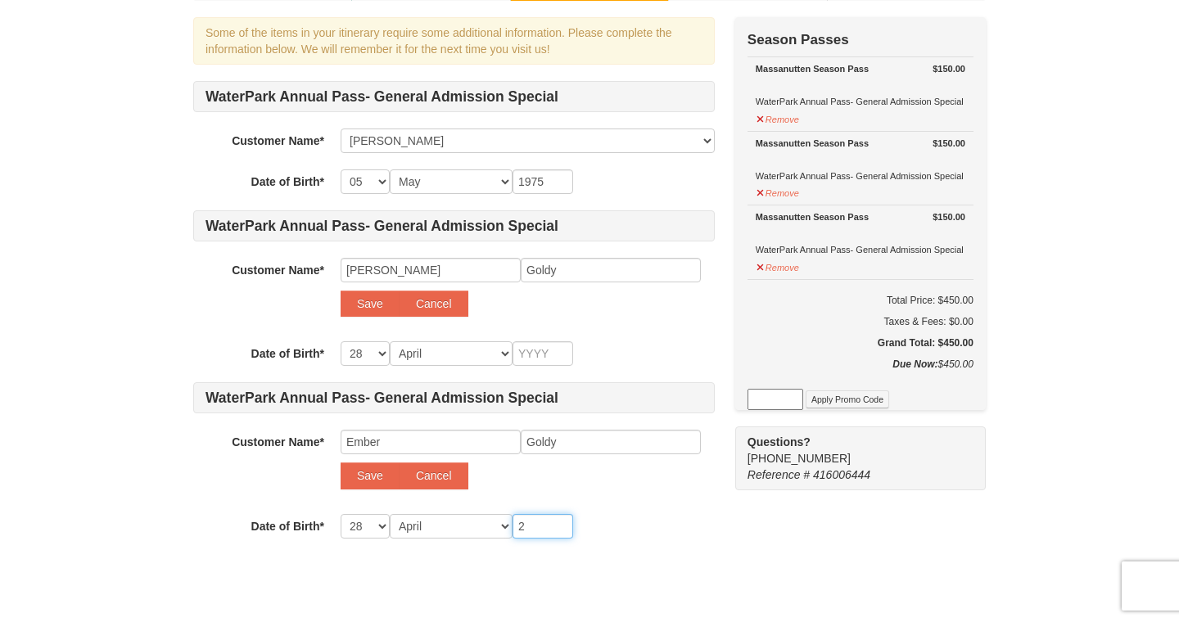
type input "2"
type input "20"
type input "201"
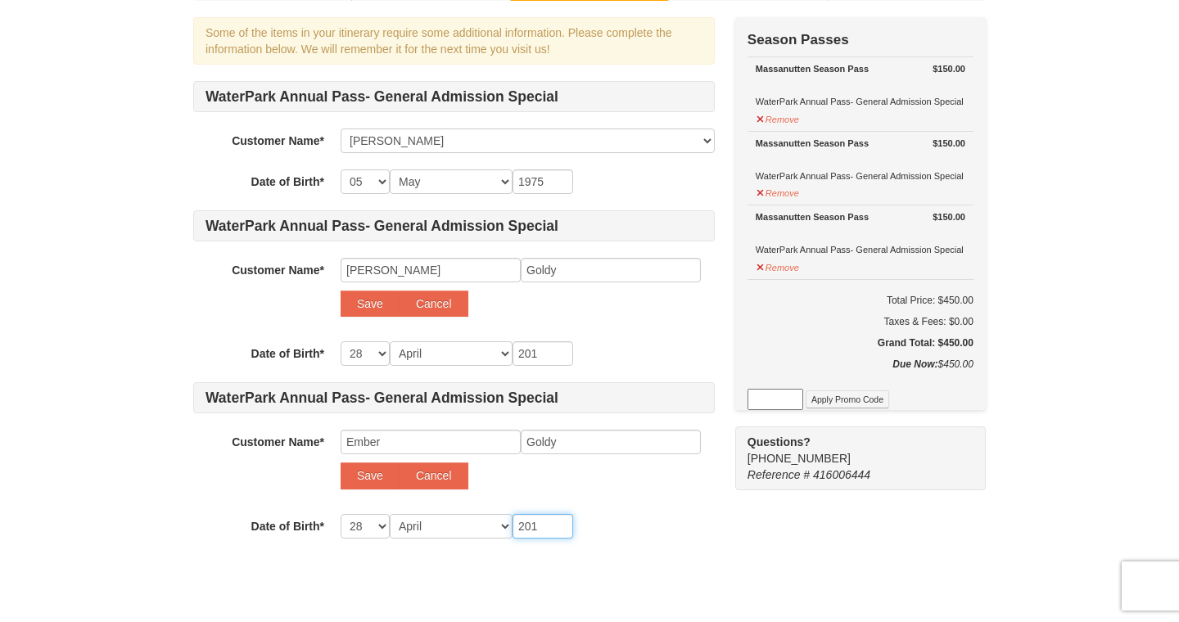
type input "2017"
click at [459, 349] on select "Month January February March April May June July August September October Novem…" at bounding box center [451, 353] width 123 height 25
select select "06"
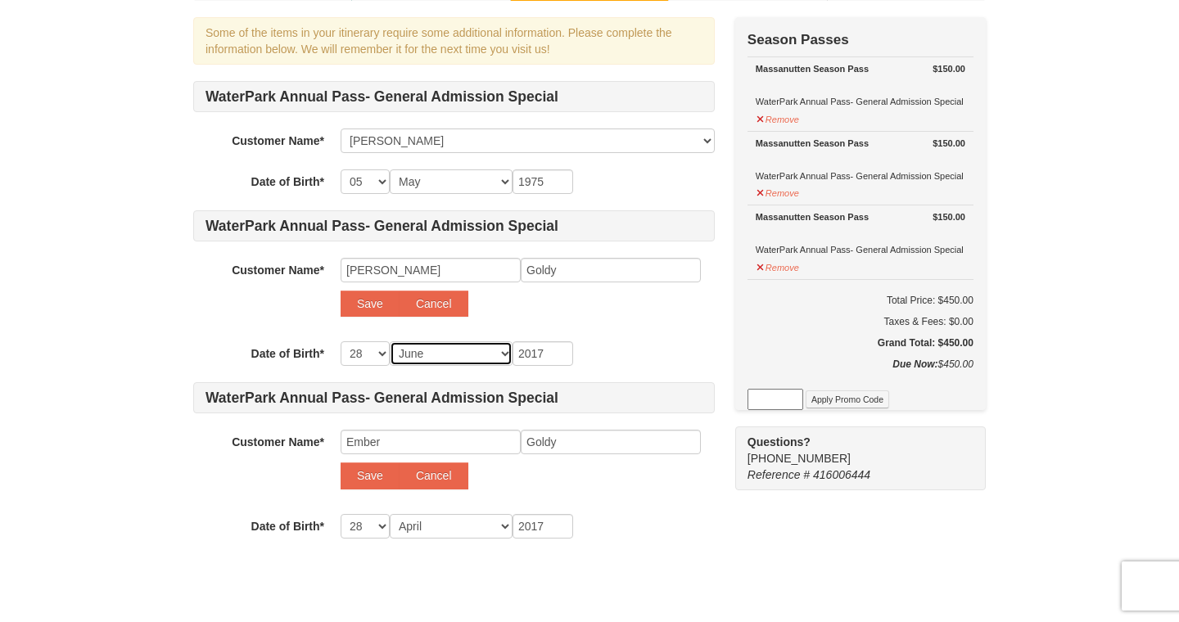
select select "06"
click at [551, 352] on input "2017" at bounding box center [542, 353] width 61 height 25
type input "201"
type input "20"
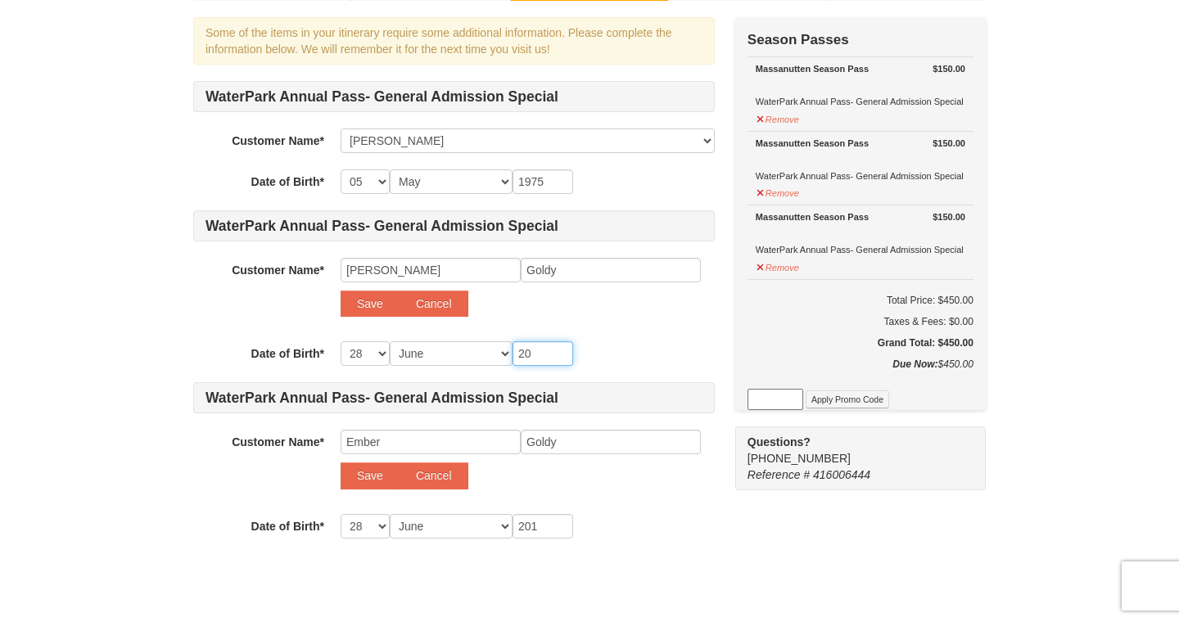
type input "20"
type input "201"
type input "2015"
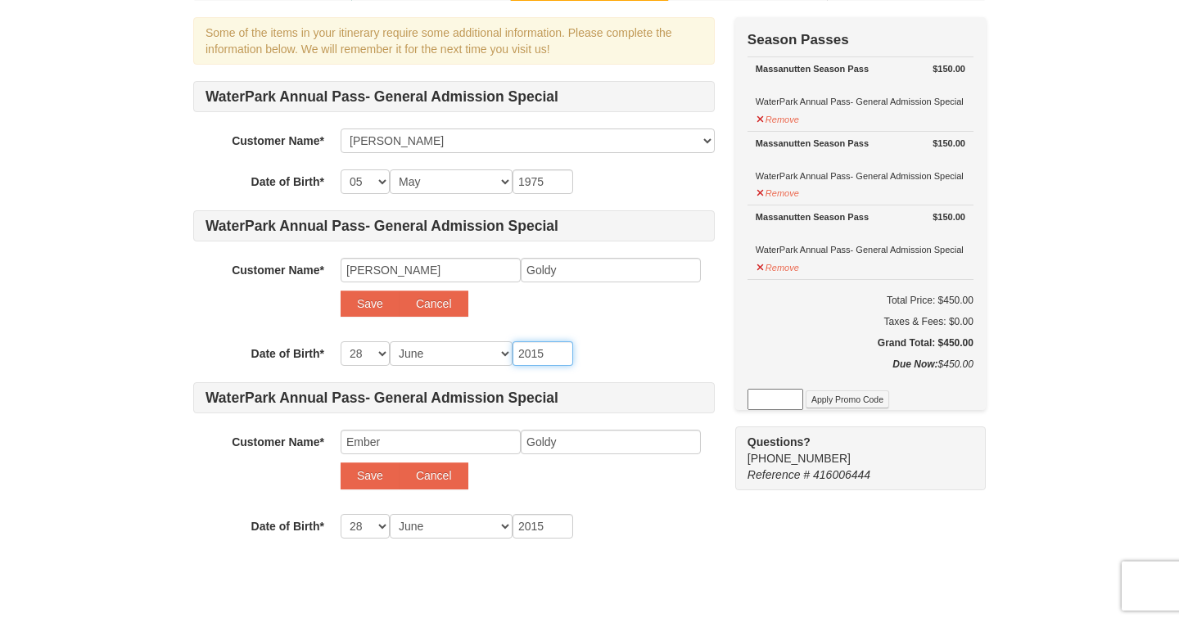
type input "2015"
click at [381, 350] on select "-- 01 02 03 04 05 06 07 08 09 10 11 12 13 14 15 16 17 18 19 20 21 22 23 24 25 2…" at bounding box center [364, 353] width 49 height 25
select select "06"
click at [372, 298] on button "Save" at bounding box center [369, 304] width 59 height 26
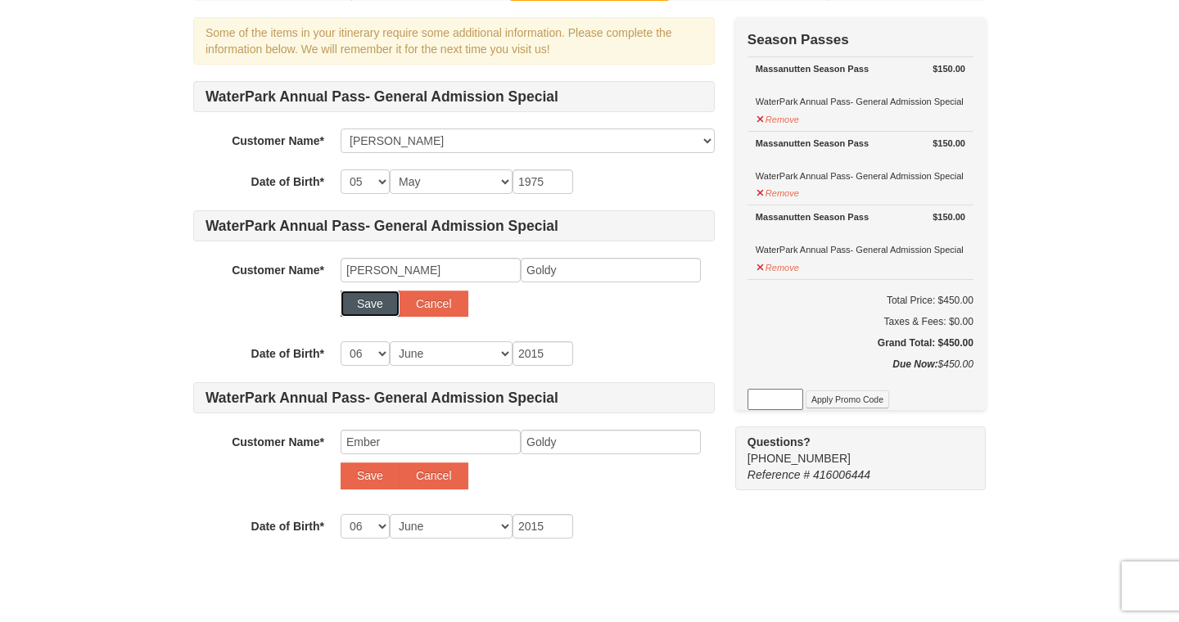
select select
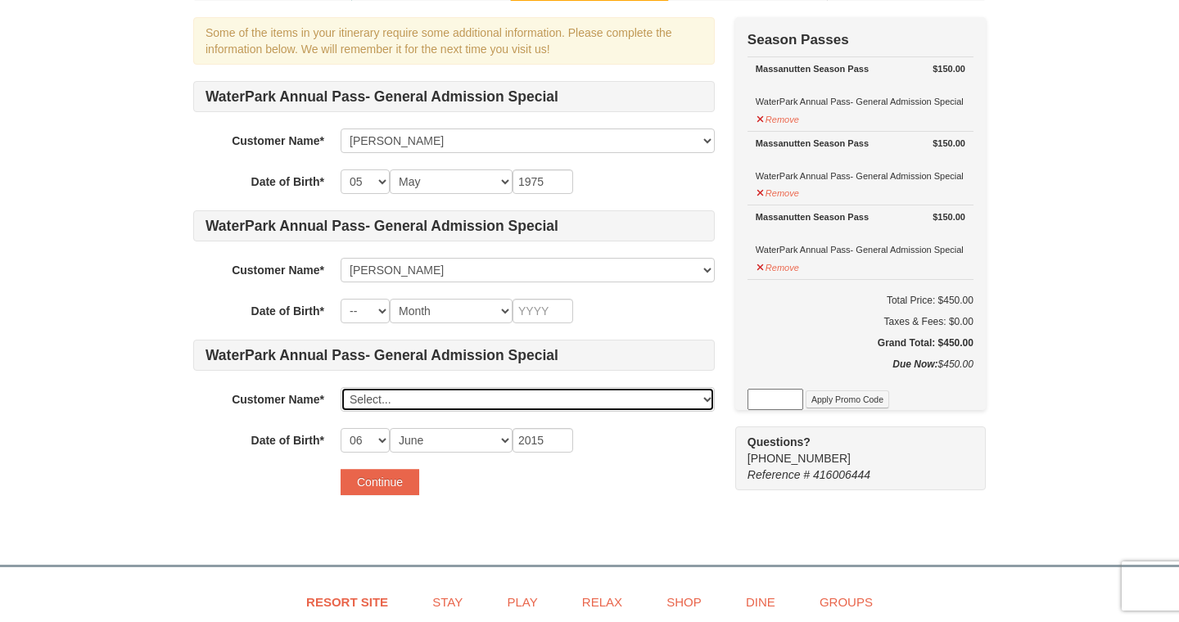
click at [370, 401] on select "Select... Deanna Moore Webster Goldy Add New..." at bounding box center [527, 399] width 374 height 25
select select
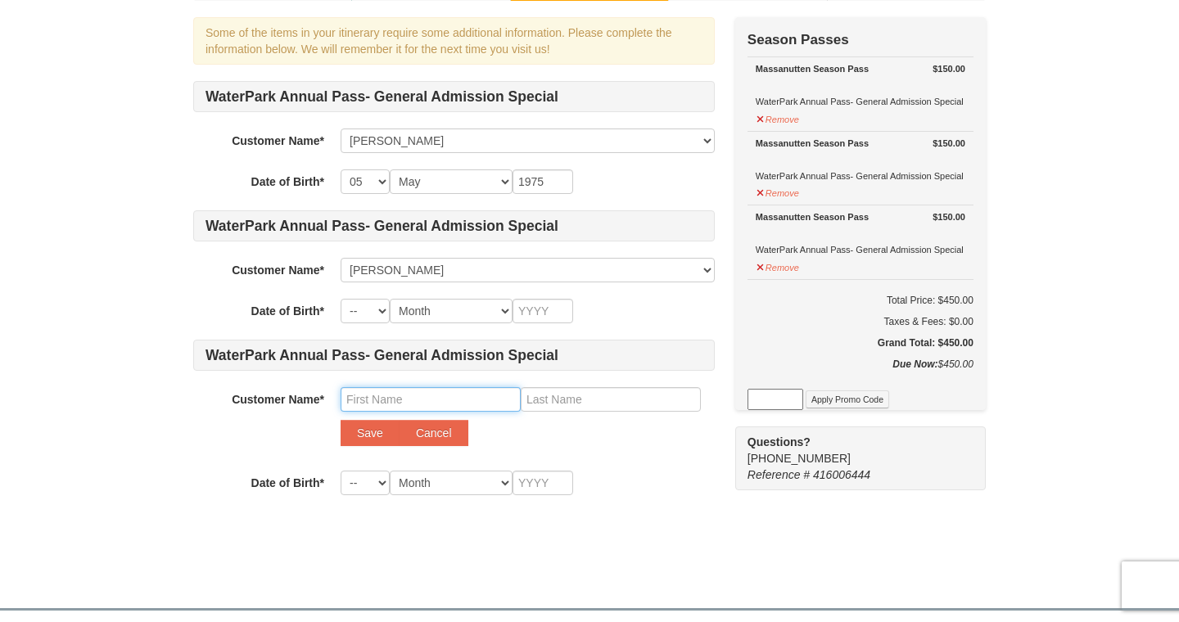
click at [392, 399] on input "text" at bounding box center [430, 399] width 180 height 25
type input "Ember"
click at [558, 405] on input "text" at bounding box center [611, 399] width 180 height 25
type input "Goldy"
click at [367, 479] on select "-- 01 02 03 04 05 06 07 08 09 10 11 12 13 14 15 16 17 18 19 20 21 22 23 24 25 2…" at bounding box center [364, 483] width 49 height 25
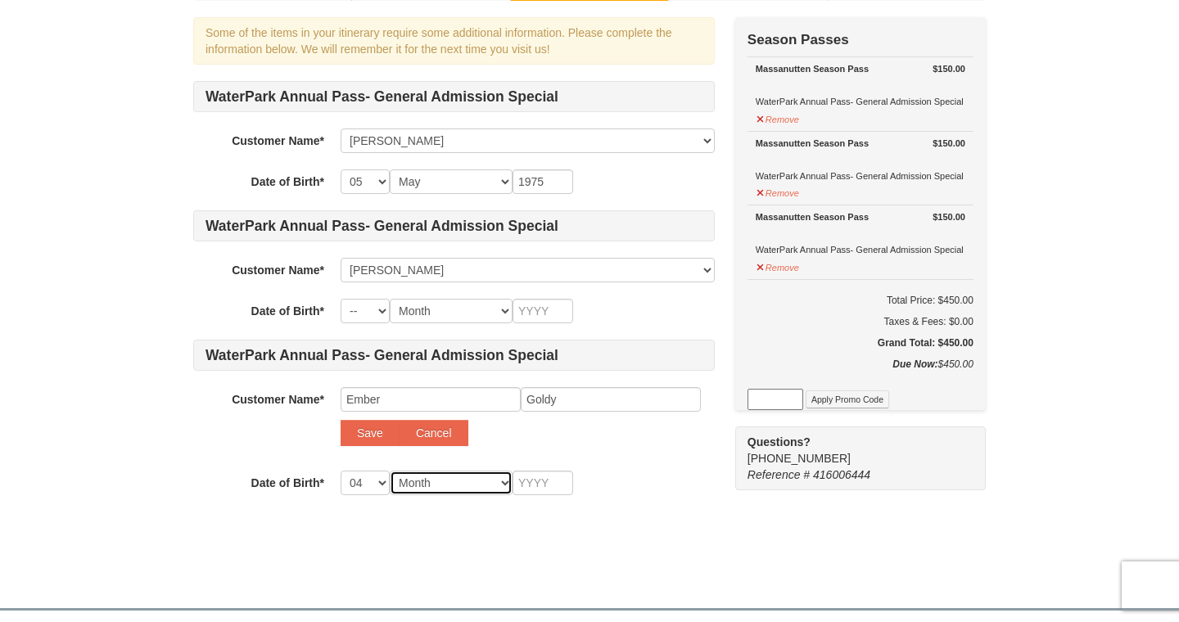
click at [463, 487] on select "Month January February March April May June July August September October Novem…" at bounding box center [451, 483] width 123 height 25
click at [382, 477] on select "-- 01 02 03 04 05 06 07 08 09 10 11 12 13 14 15 16 17 18 19 20 21 22 23 24 25 2…" at bounding box center [364, 483] width 49 height 25
select select "28"
click at [468, 480] on select "Month January February March April May June July August September October Novem…" at bounding box center [451, 483] width 123 height 25
select select "04"
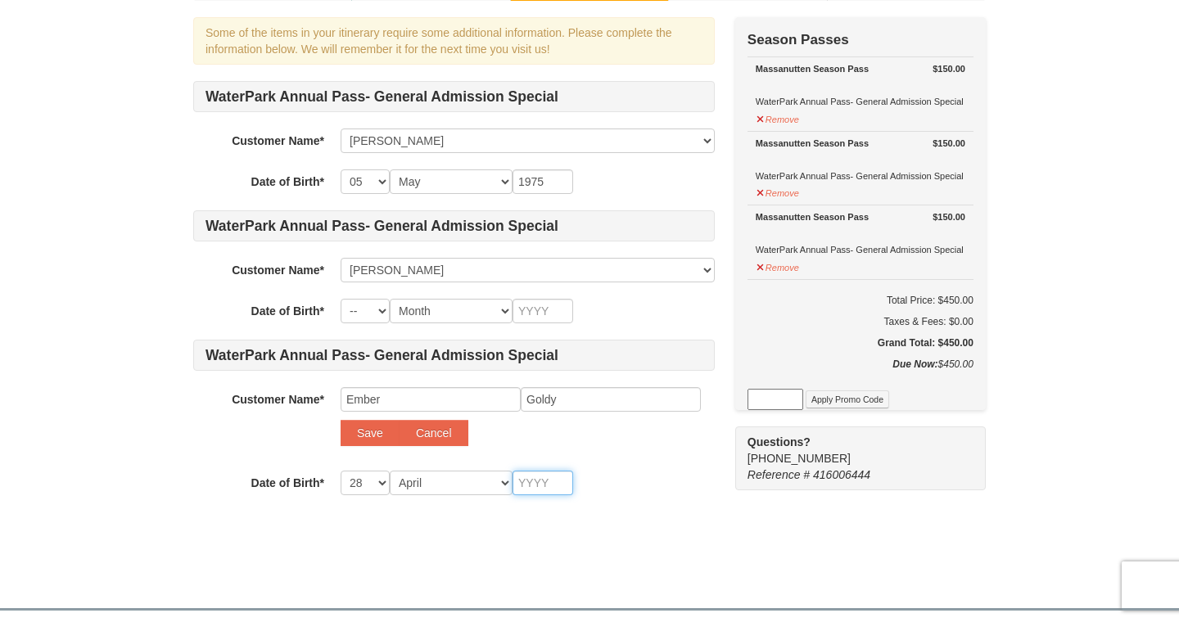
click at [548, 482] on input "text" at bounding box center [542, 483] width 61 height 25
type input "2017"
click at [370, 427] on button "Save" at bounding box center [369, 433] width 59 height 26
select select
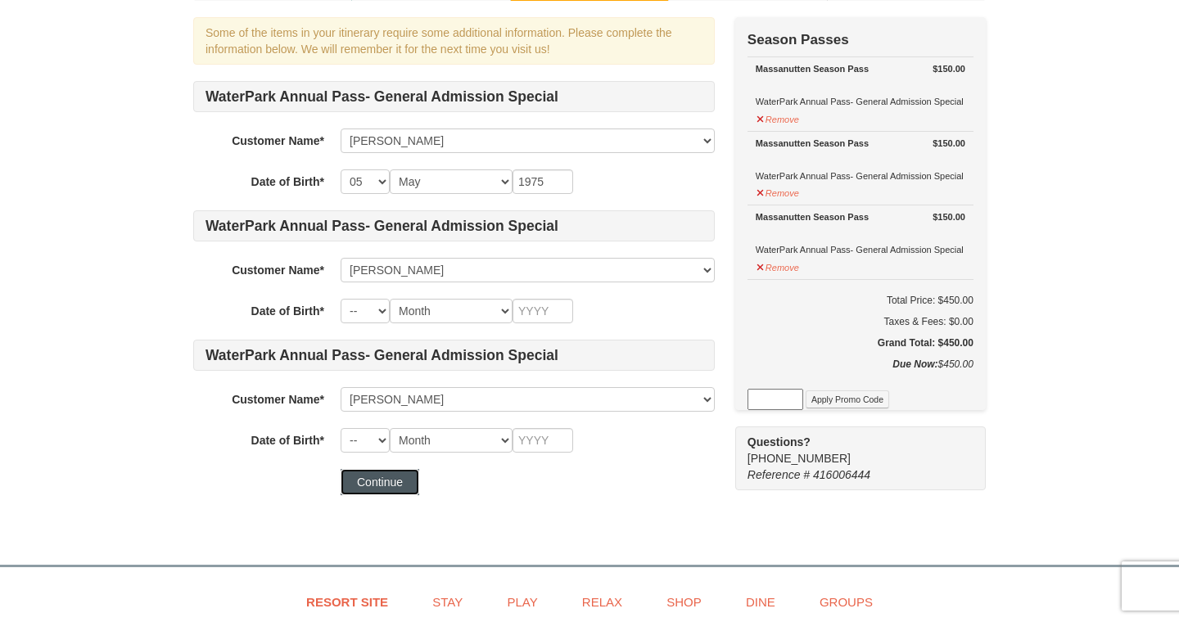
click at [401, 485] on button "Continue" at bounding box center [379, 482] width 79 height 26
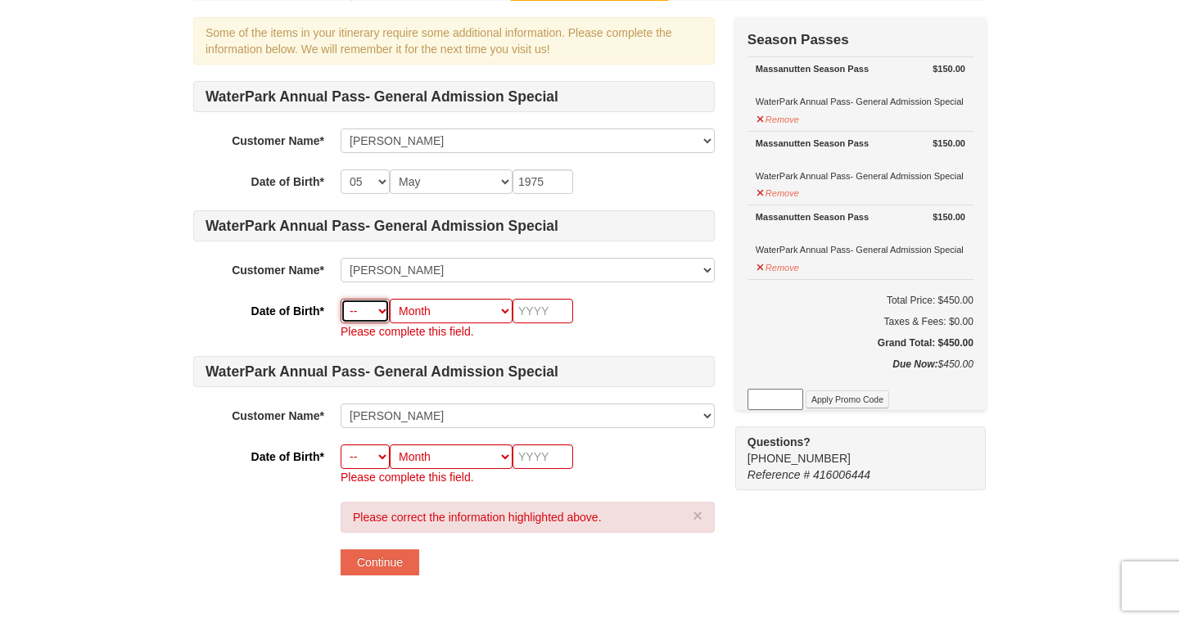
click at [363, 304] on select "-- 01 02 03 04 05 06 07 08 09 10 11 12 13 14 15 16 17 18 19 20 21 22 23 24 25 2…" at bounding box center [364, 311] width 49 height 25
select select "06"
click at [489, 306] on select "Month January February March April May June July August September October Novem…" at bounding box center [451, 311] width 123 height 25
select select "06"
click at [550, 310] on input "text" at bounding box center [542, 311] width 61 height 25
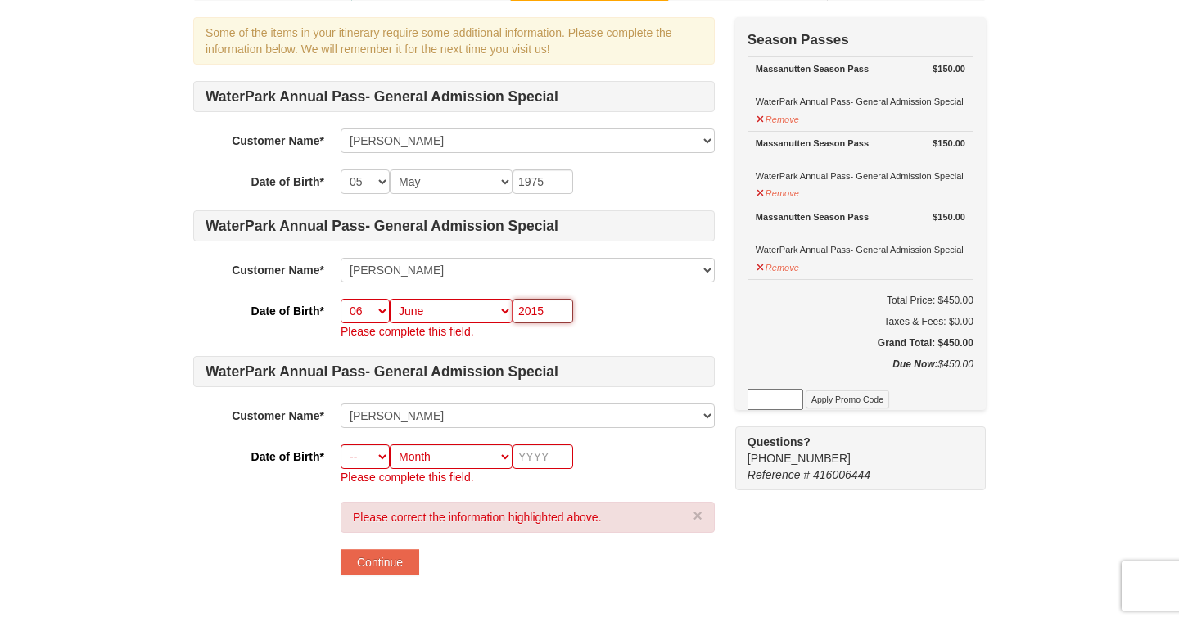
type input "2015"
click at [585, 343] on div "WaterPark Annual Pass- General Admission Special Customer Name* Select... Deann…" at bounding box center [453, 283] width 521 height 404
click at [610, 319] on div "-- 01 02 03 04 05 06 07 08 09 10 11 12 13 14 15 16 17 18 19 20 21 22 23 24 25 2…" at bounding box center [527, 319] width 374 height 41
click at [367, 448] on select "-- 01 02 03 04 05 06 07 08 09 10 11 12 13 14 15 16 17 18 19 20 21 22 23 24 25 2…" at bounding box center [364, 456] width 49 height 25
select select "28"
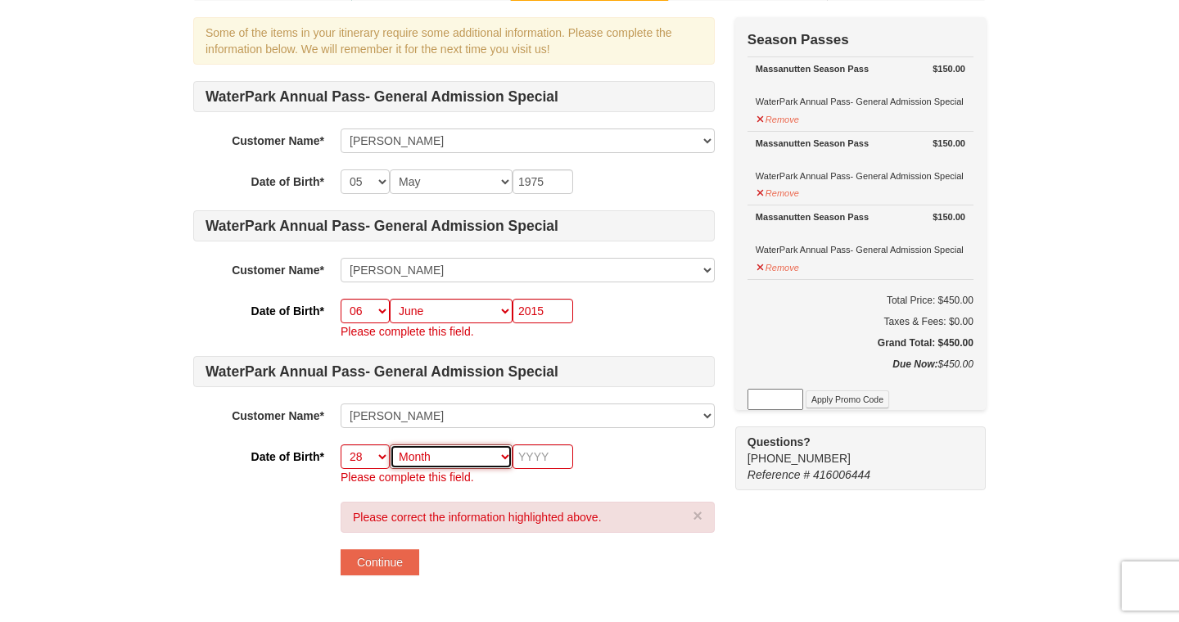
click at [457, 459] on select "Month January February March April May June July August September October Novem…" at bounding box center [451, 456] width 123 height 25
select select "04"
click at [539, 453] on input "text" at bounding box center [542, 456] width 61 height 25
type input "2017"
click at [383, 562] on button "Continue" at bounding box center [379, 562] width 79 height 26
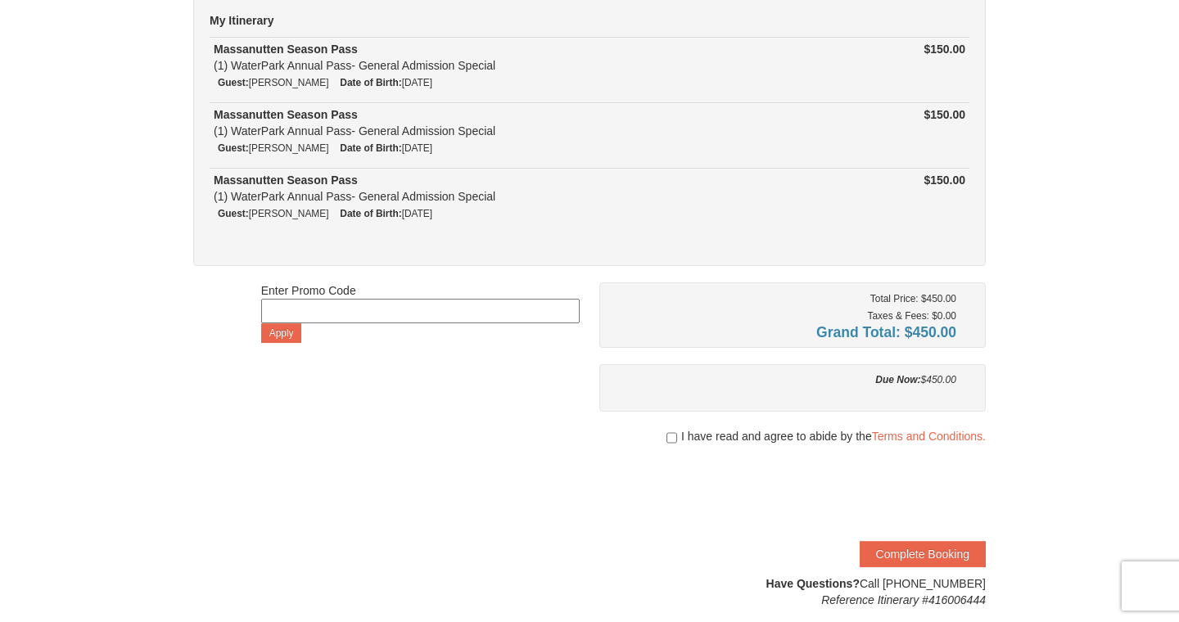
scroll to position [155, 0]
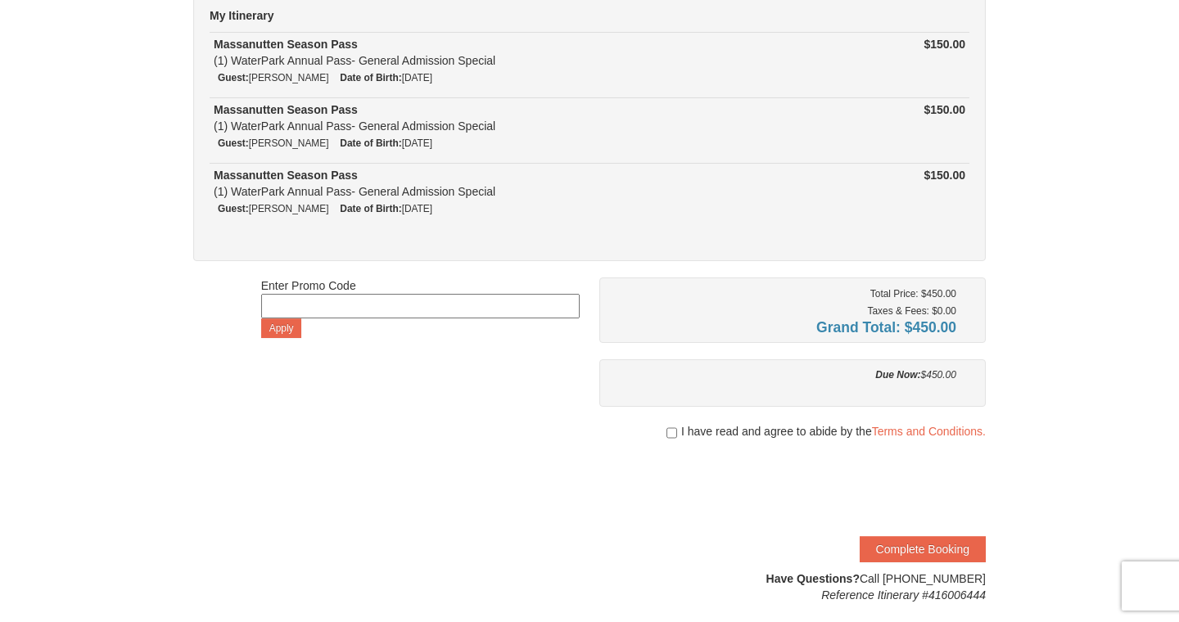
click at [661, 436] on div "I have read and agree to abide by the Terms and Conditions." at bounding box center [792, 431] width 386 height 16
click at [667, 435] on input "checkbox" at bounding box center [671, 432] width 11 height 13
checkbox input "true"
click at [918, 541] on button "Complete Booking" at bounding box center [922, 549] width 126 height 26
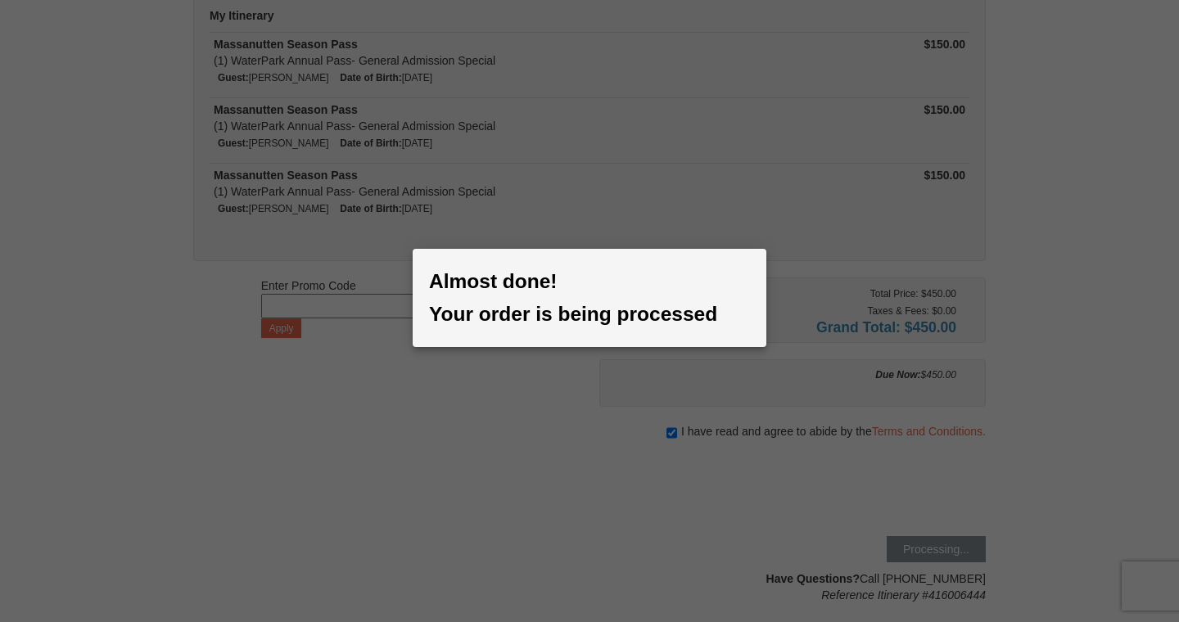
click at [918, 541] on div at bounding box center [589, 311] width 1179 height 622
